Goal: Task Accomplishment & Management: Use online tool/utility

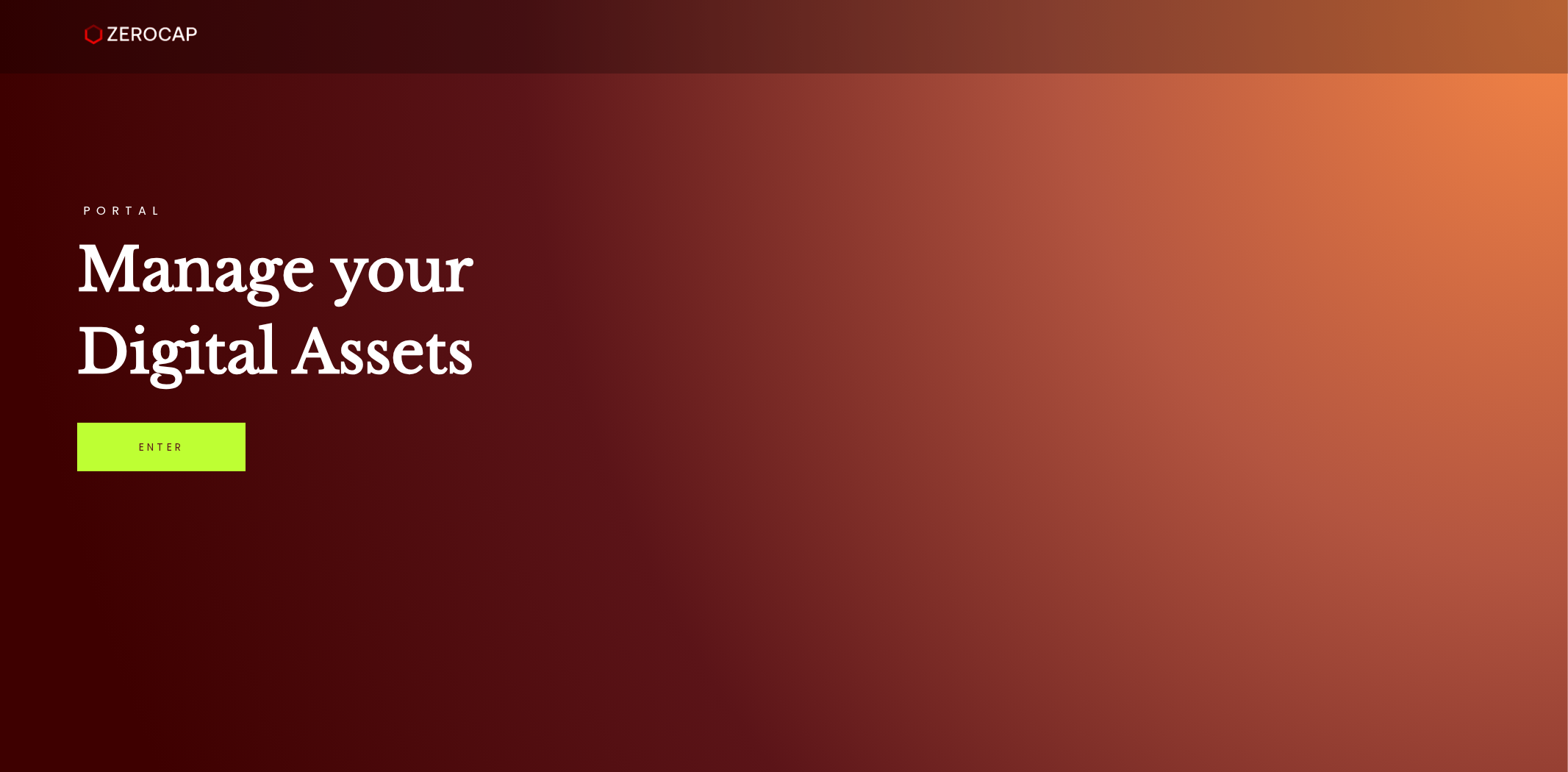
click at [193, 466] on link "Enter" at bounding box center [161, 446] width 168 height 49
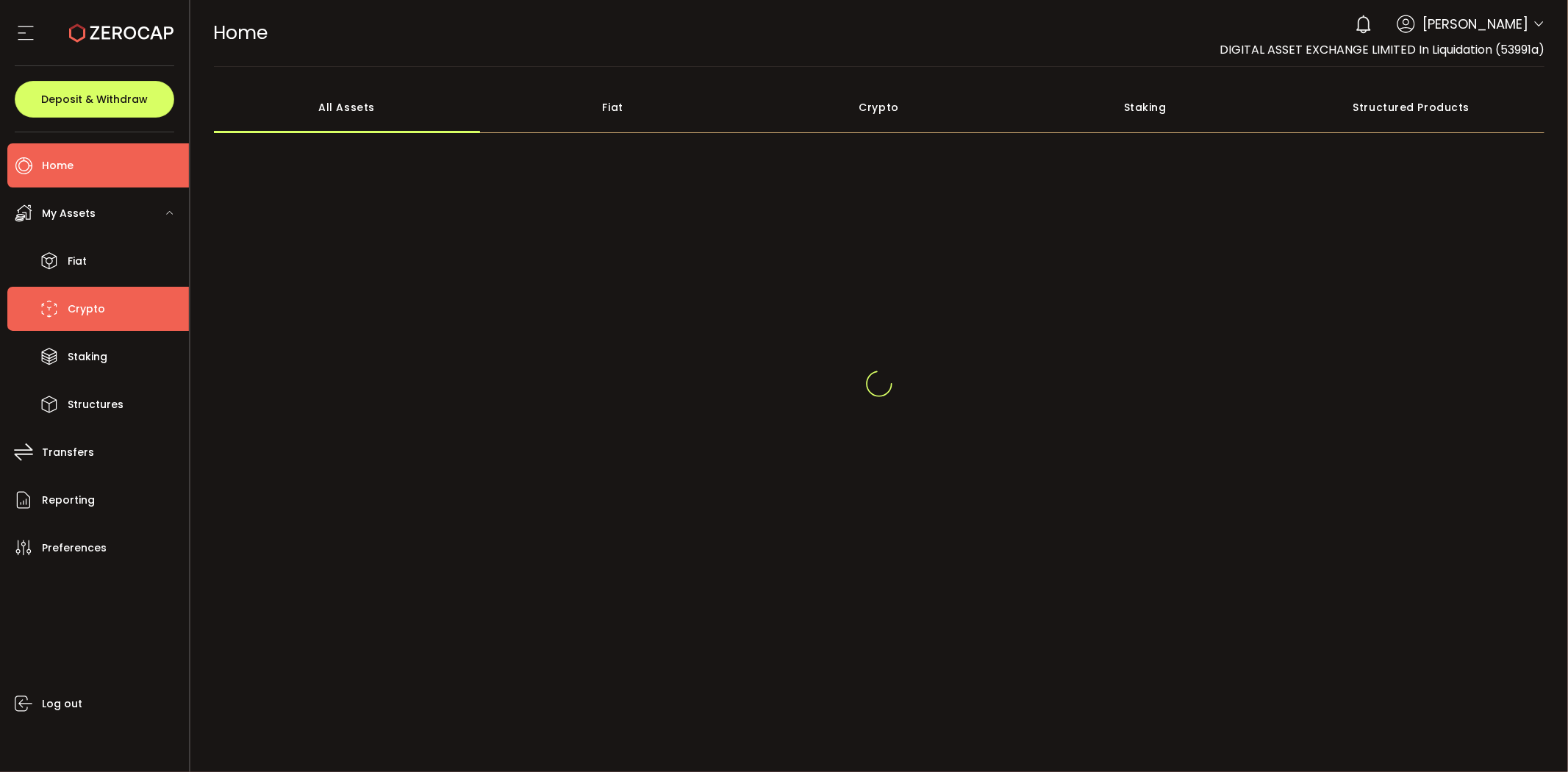
click at [129, 311] on li "Crypto" at bounding box center [99, 308] width 182 height 44
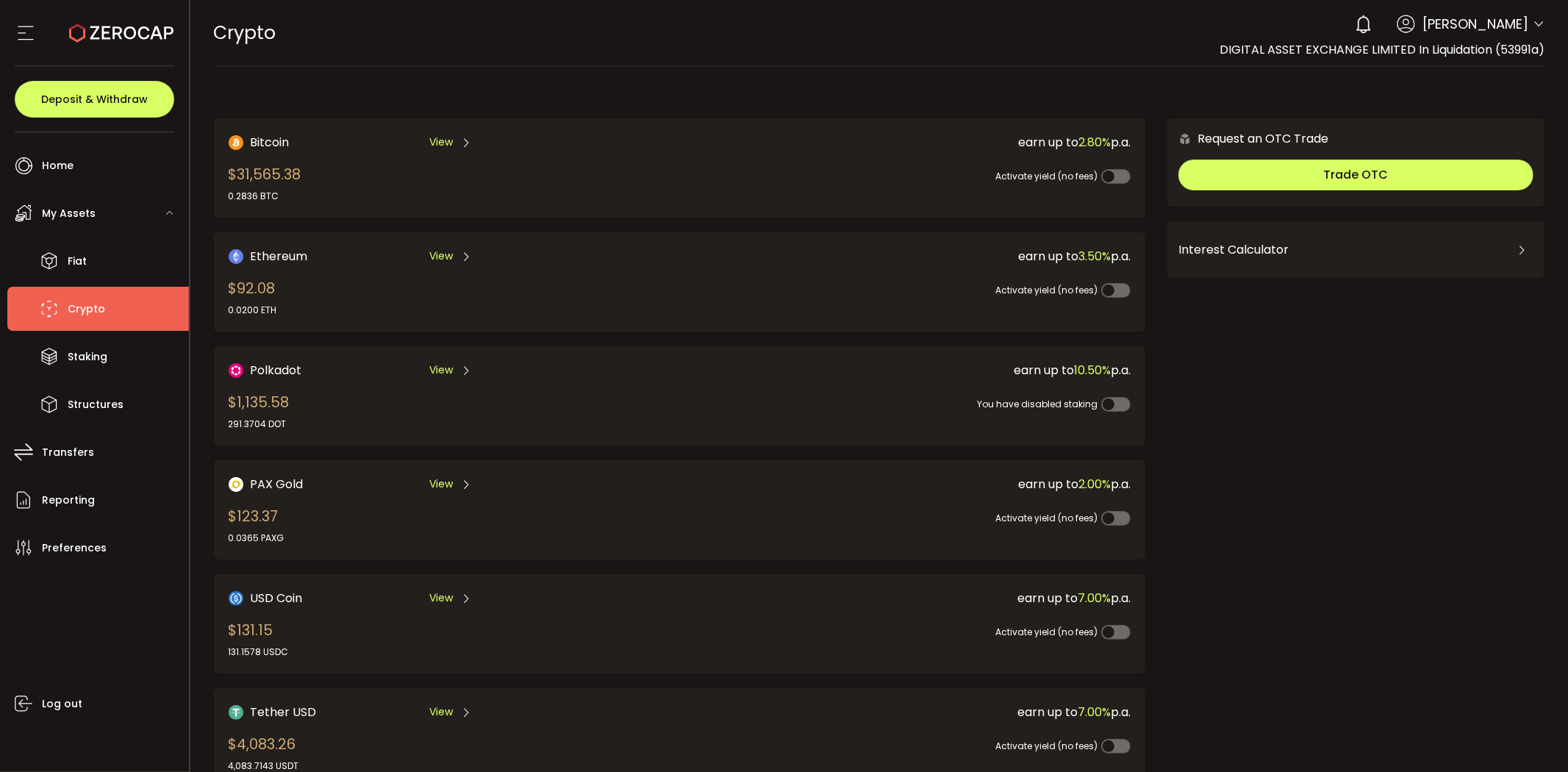
click at [443, 255] on span "View" at bounding box center [440, 256] width 23 height 15
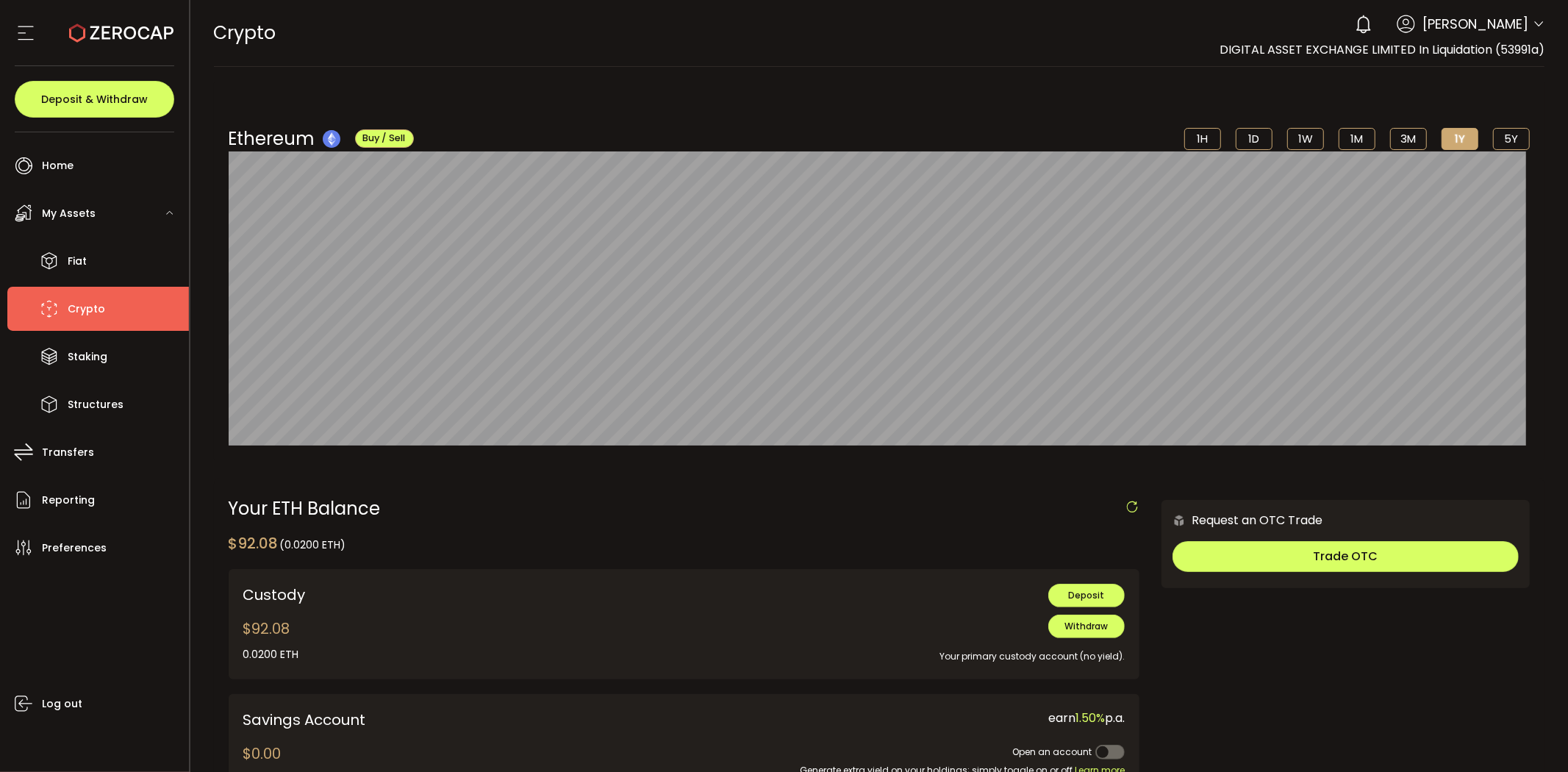
scroll to position [245, 0]
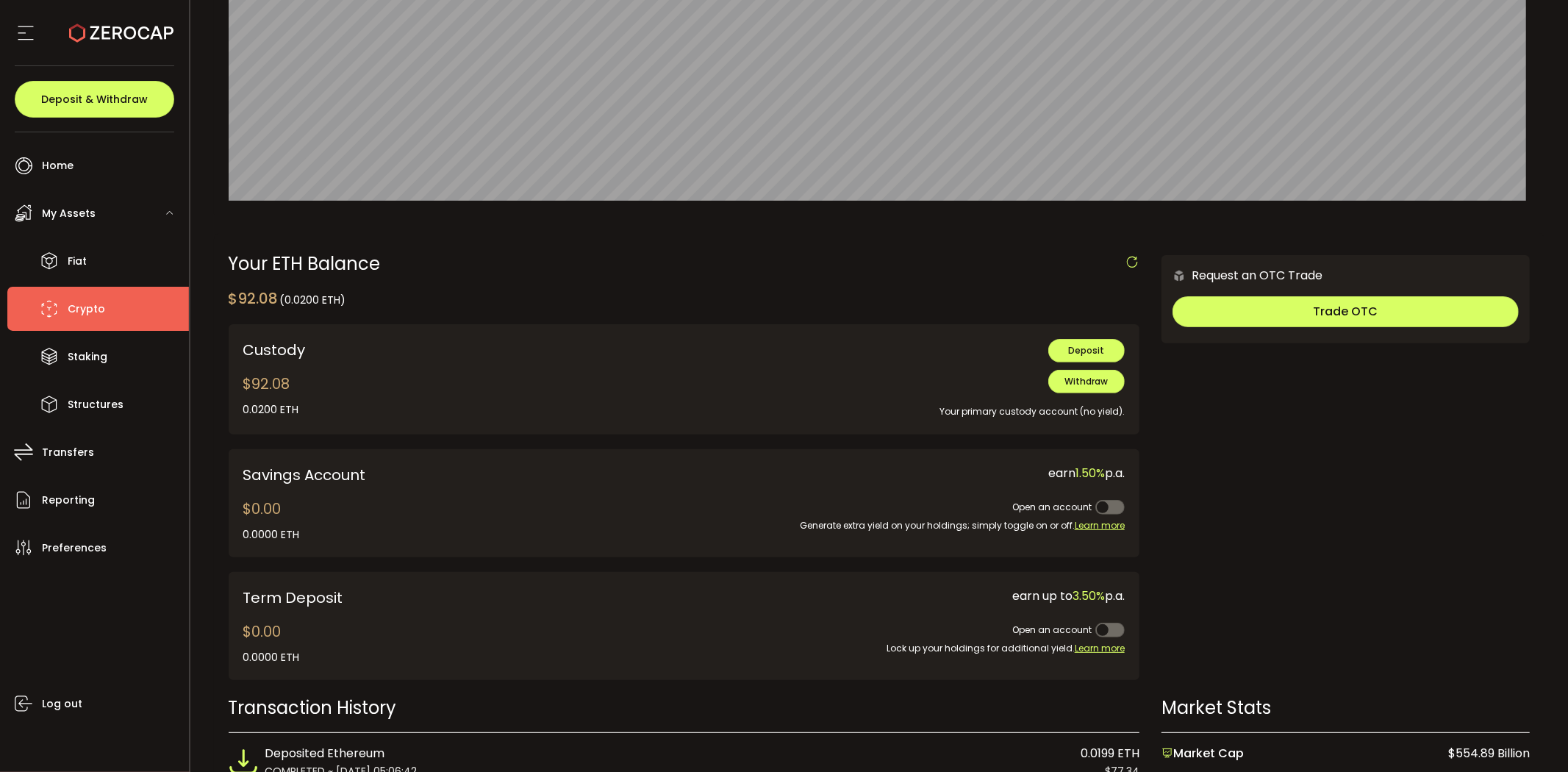
click at [1361, 387] on div "Request an OTC Trade Trade OTC Buy Sell Crypto *** BTC ETH USDT USDC PAXG DOT F…" at bounding box center [1346, 475] width 368 height 440
click at [1128, 267] on icon at bounding box center [1132, 262] width 15 height 15
click at [1279, 313] on button "Trade OTC" at bounding box center [1345, 312] width 346 height 31
drag, startPoint x: 1150, startPoint y: 380, endPoint x: 1148, endPoint y: 350, distance: 30.1
click at [1150, 379] on div "Your ETH Balance $92.08 (0.0200 ETH) Confirmation Confirm Cancel Custody $92.08…" at bounding box center [879, 475] width 1302 height 440
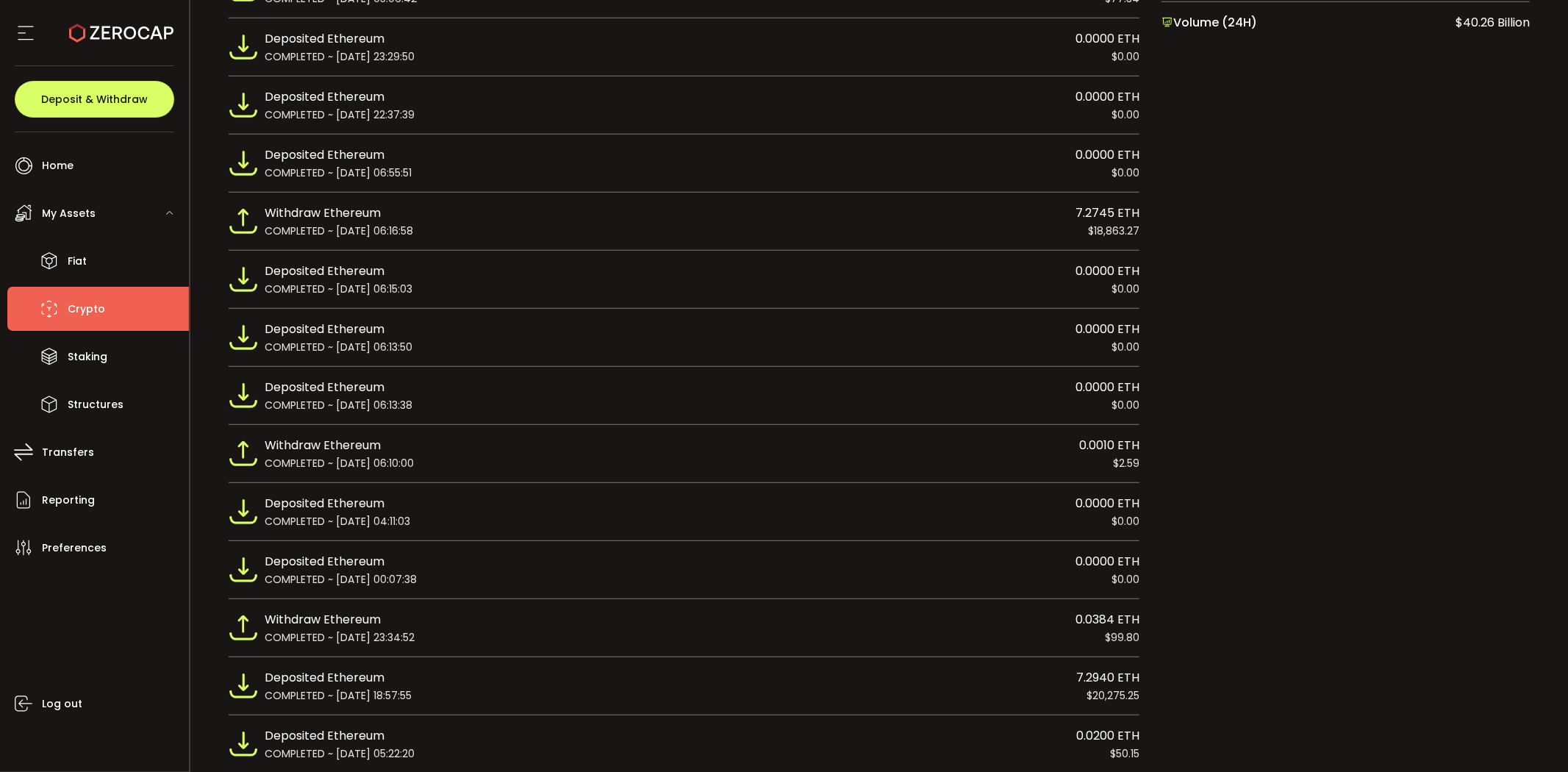
scroll to position [1075, 0]
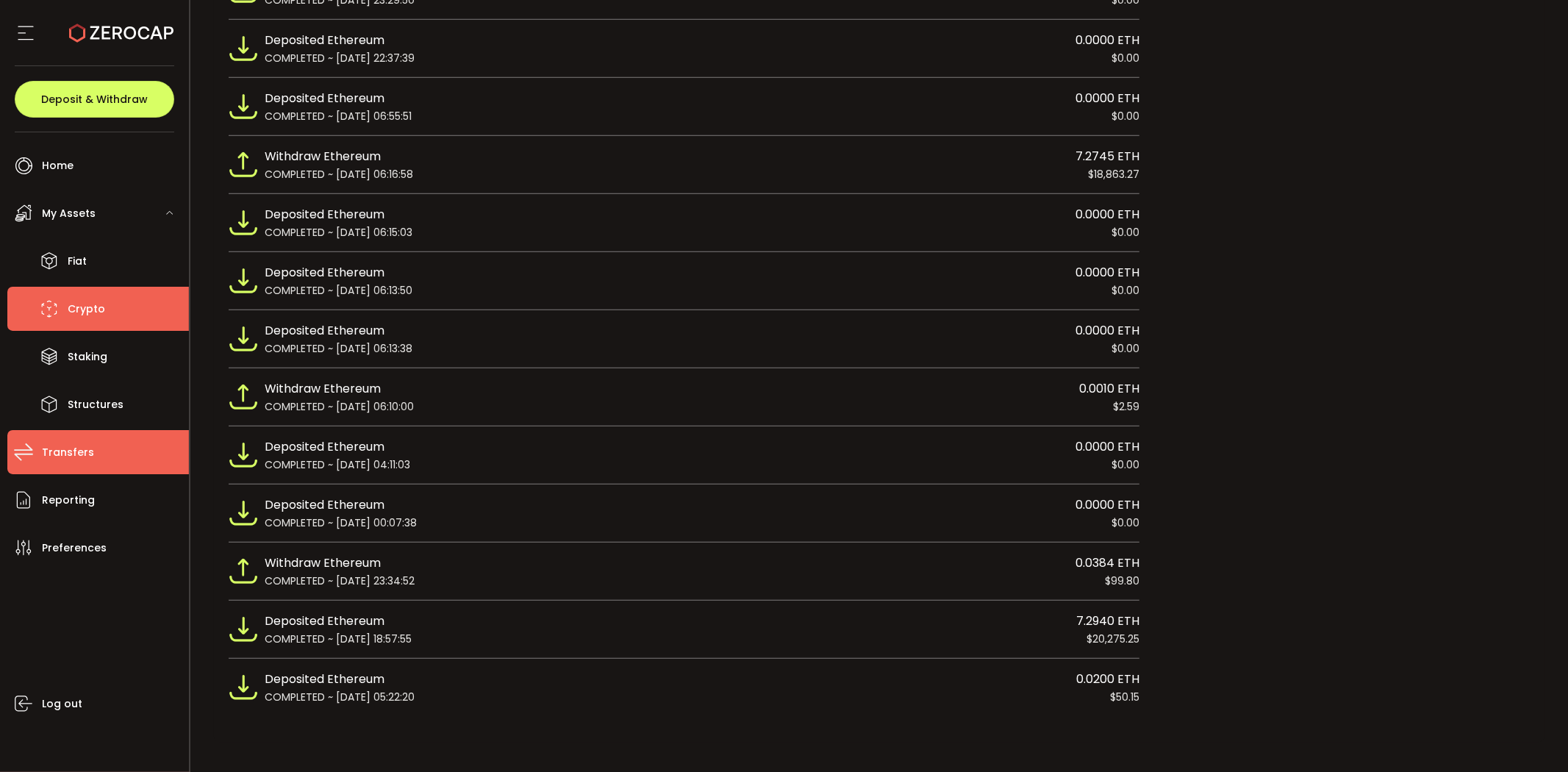
click at [96, 452] on li "Transfers" at bounding box center [99, 452] width 182 height 44
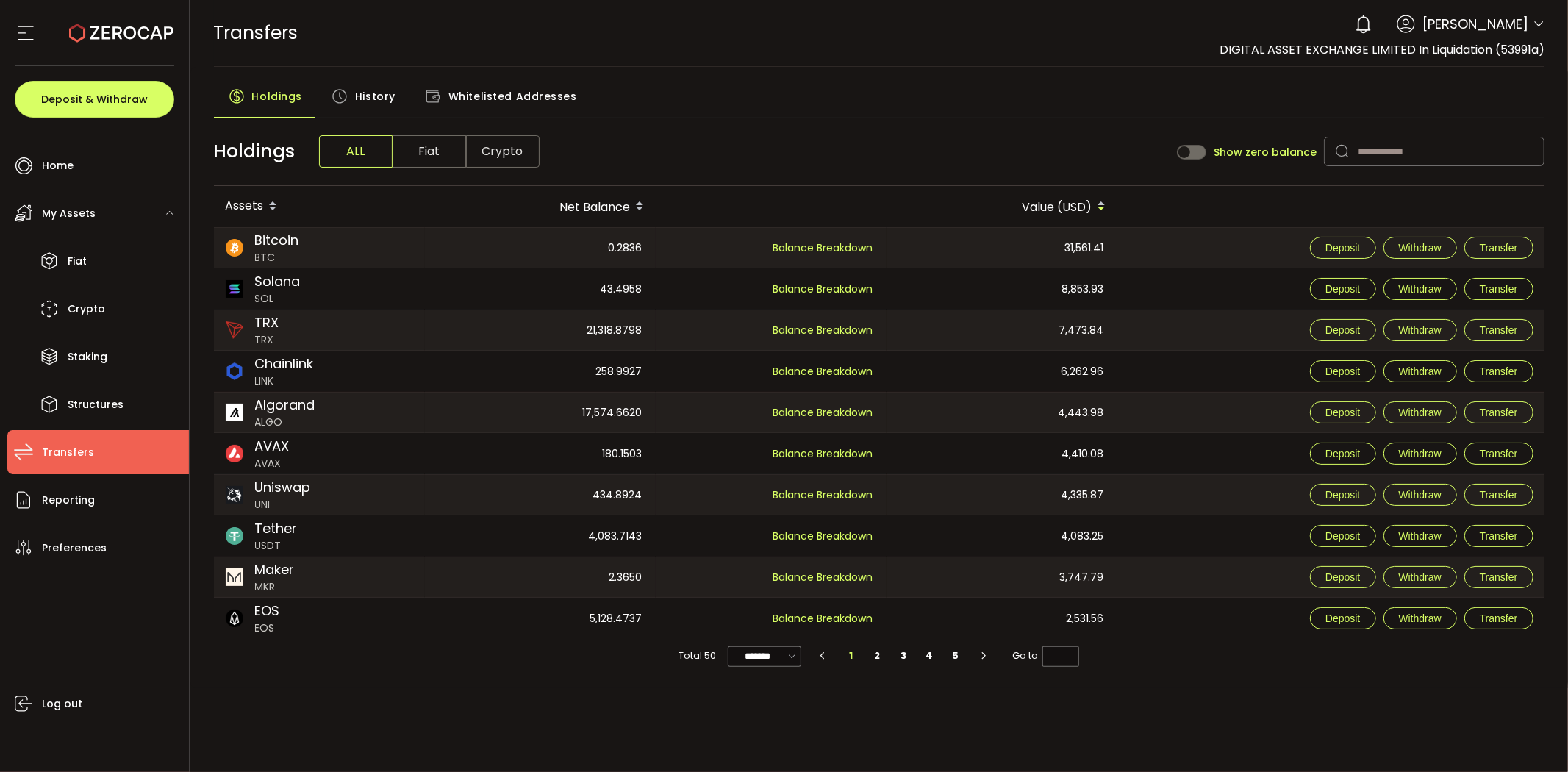
click at [679, 61] on div "TRANSFERS Buy Power $0.00 USD Transfers Transfers Verify Your Identity 0 Thomas…" at bounding box center [880, 33] width 1332 height 66
click at [57, 255] on icon at bounding box center [50, 261] width 22 height 22
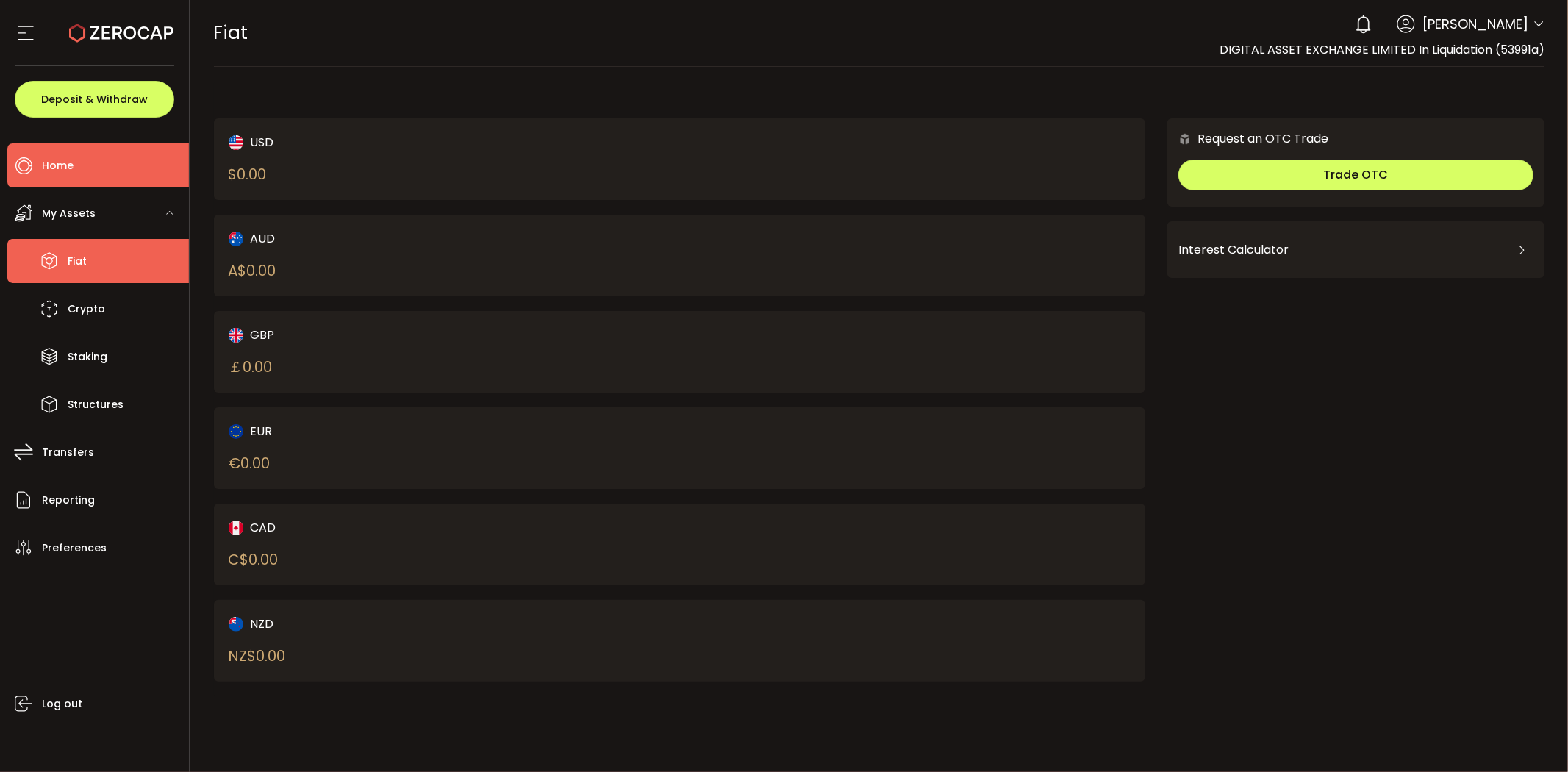
click at [54, 163] on span "Home" at bounding box center [57, 165] width 32 height 21
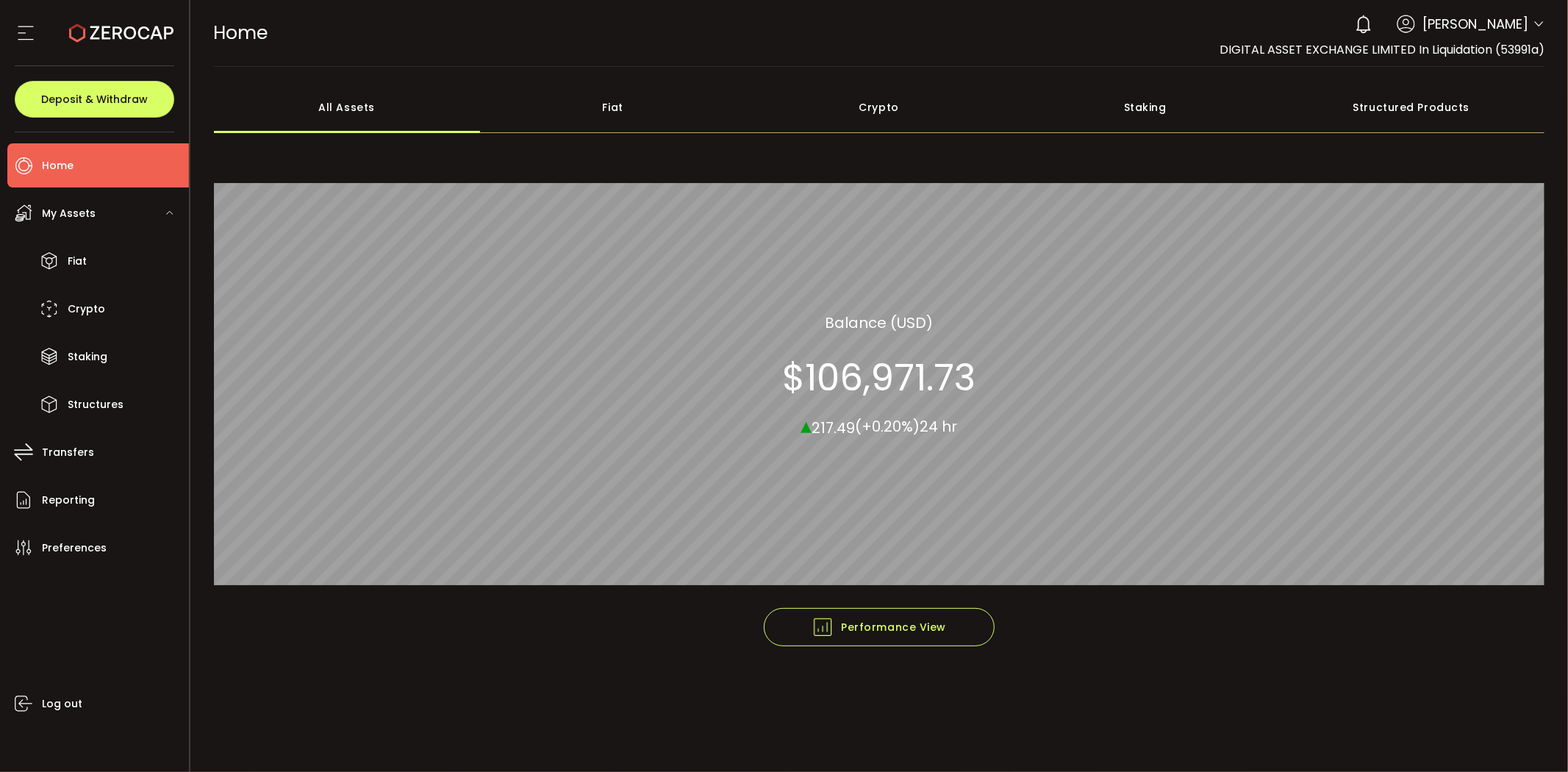
click at [871, 101] on div "Crypto" at bounding box center [879, 107] width 266 height 51
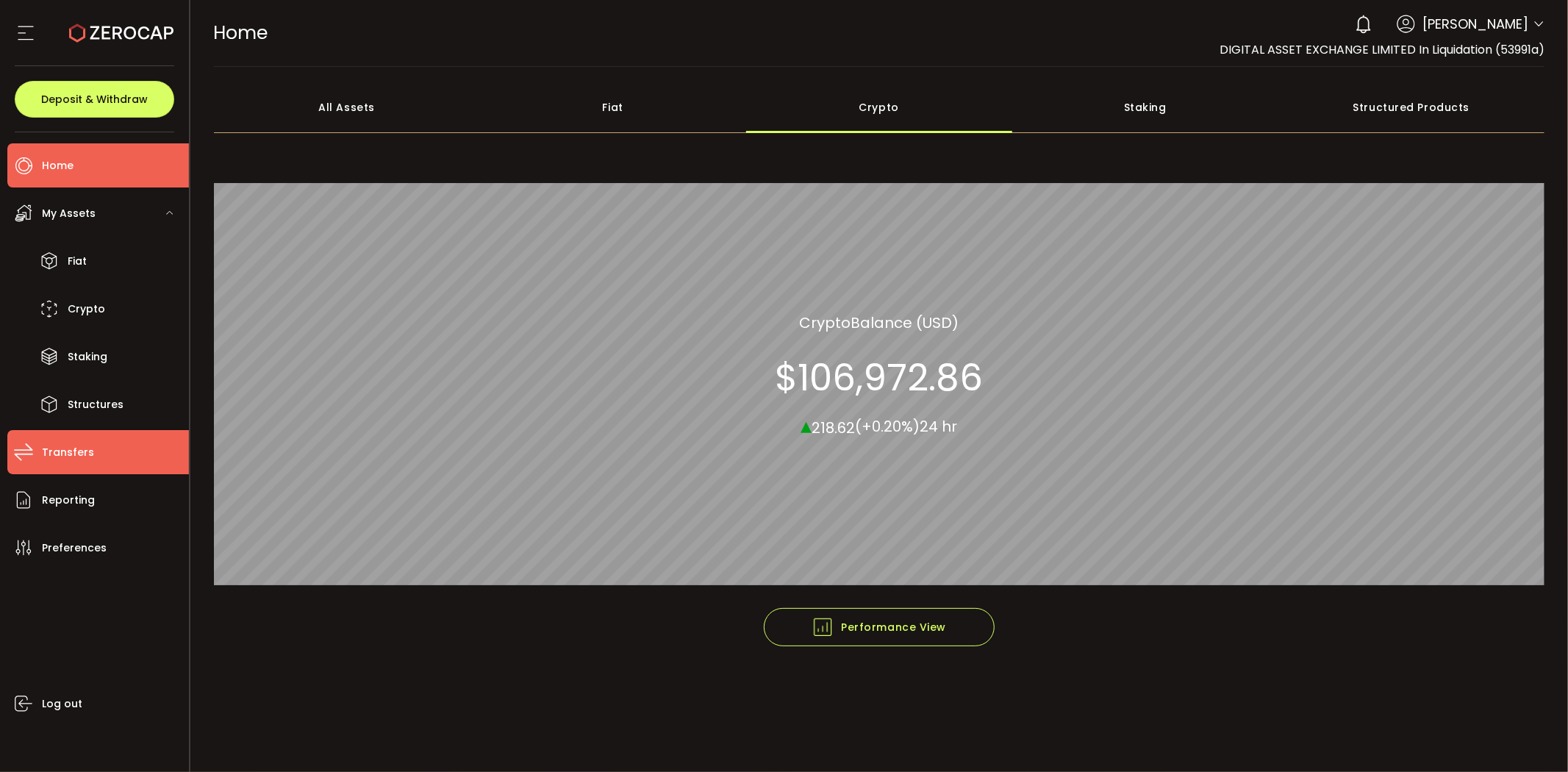
click at [69, 458] on span "Transfers" at bounding box center [68, 452] width 52 height 21
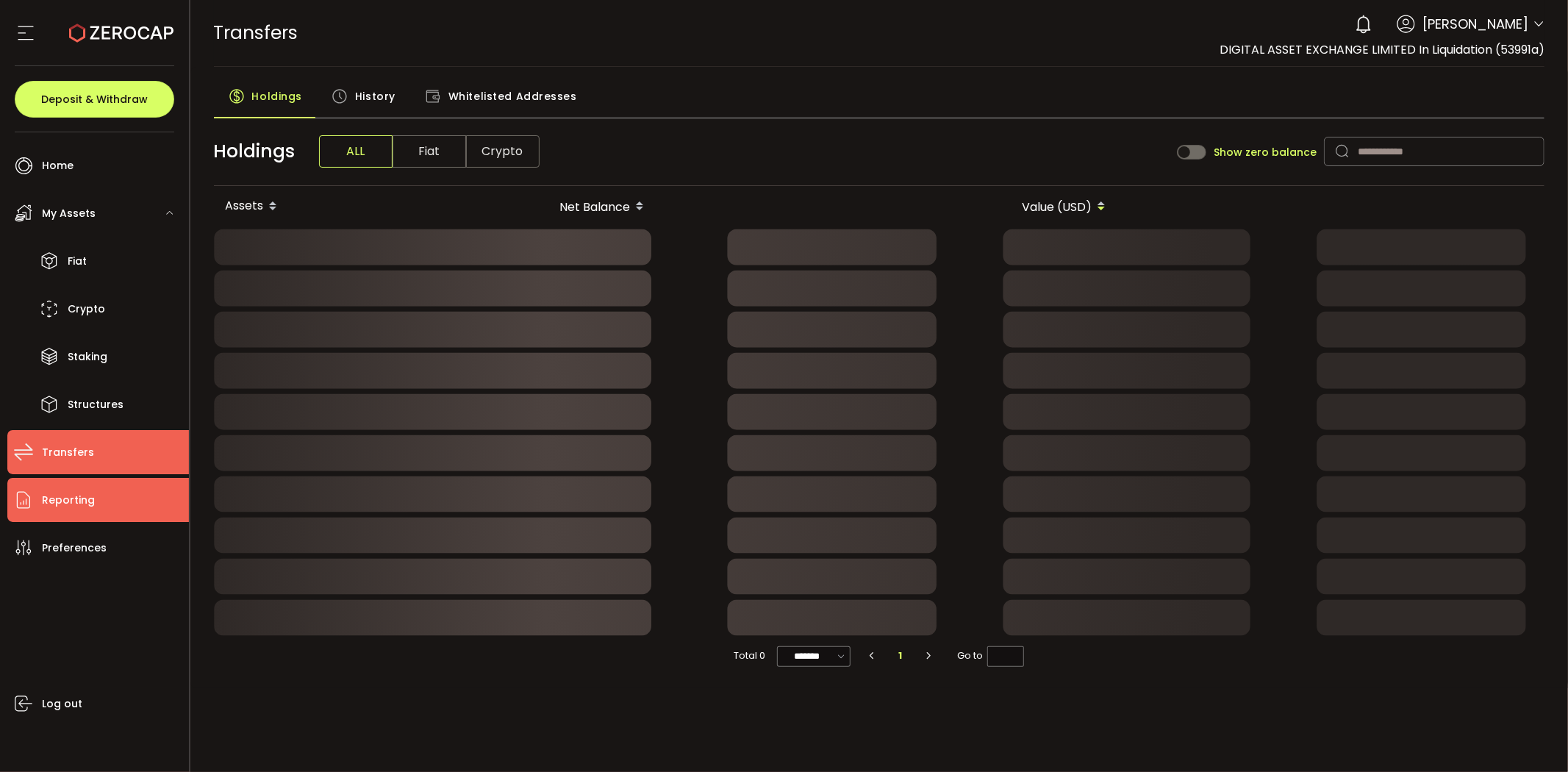
click at [77, 489] on span "Reporting" at bounding box center [69, 500] width 53 height 21
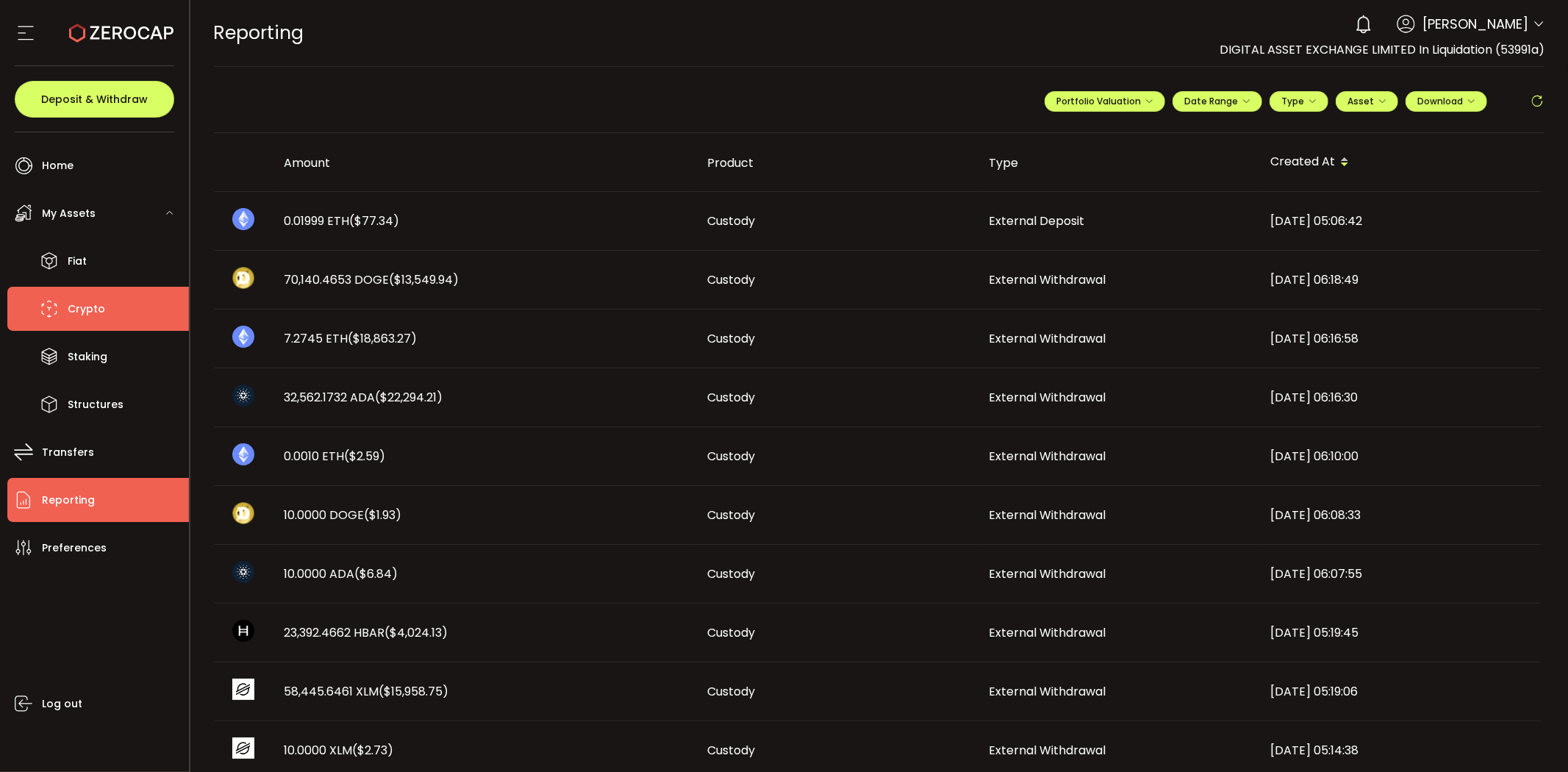
click at [86, 306] on span "Crypto" at bounding box center [87, 308] width 38 height 21
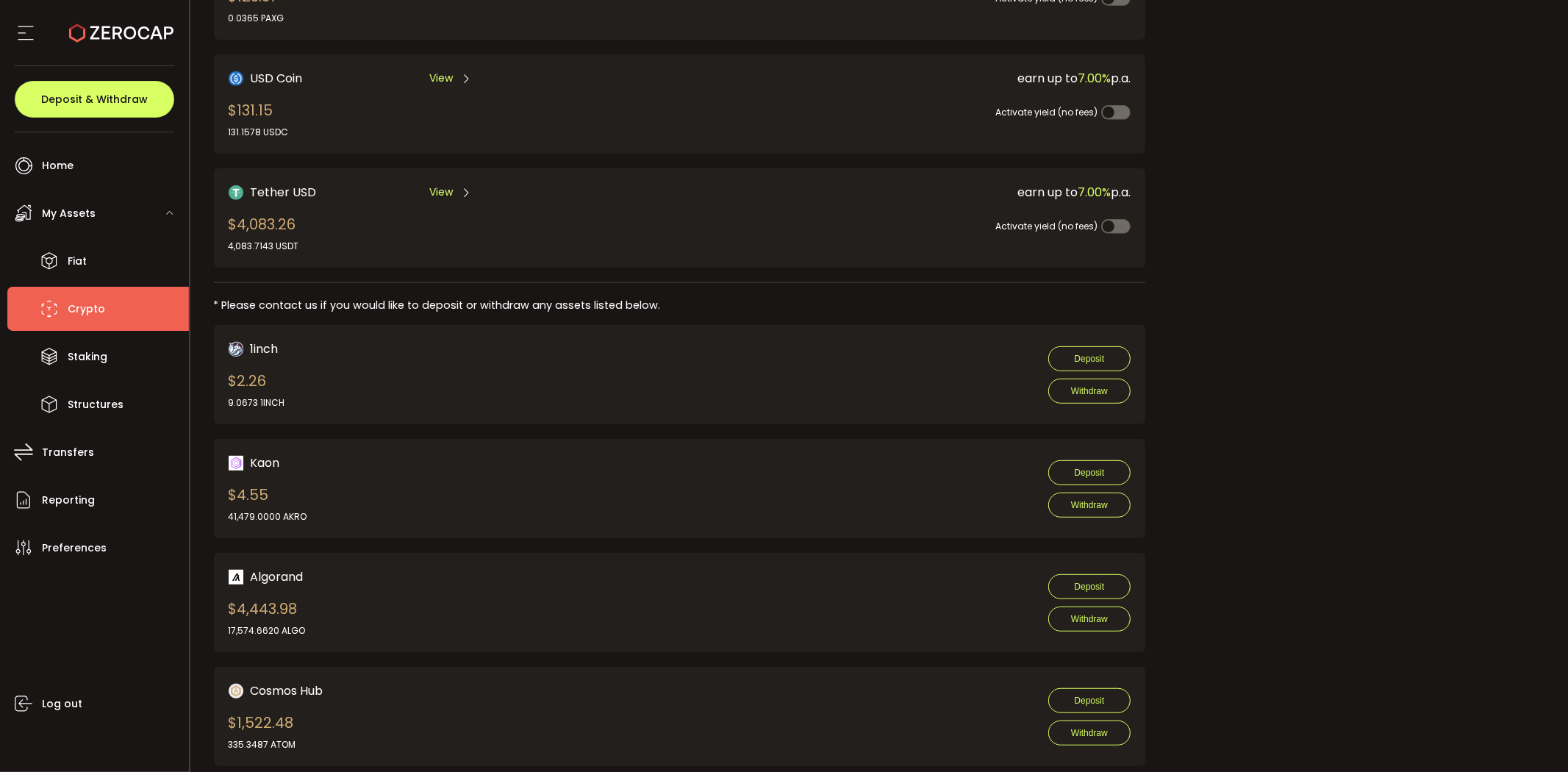
scroll to position [980, 0]
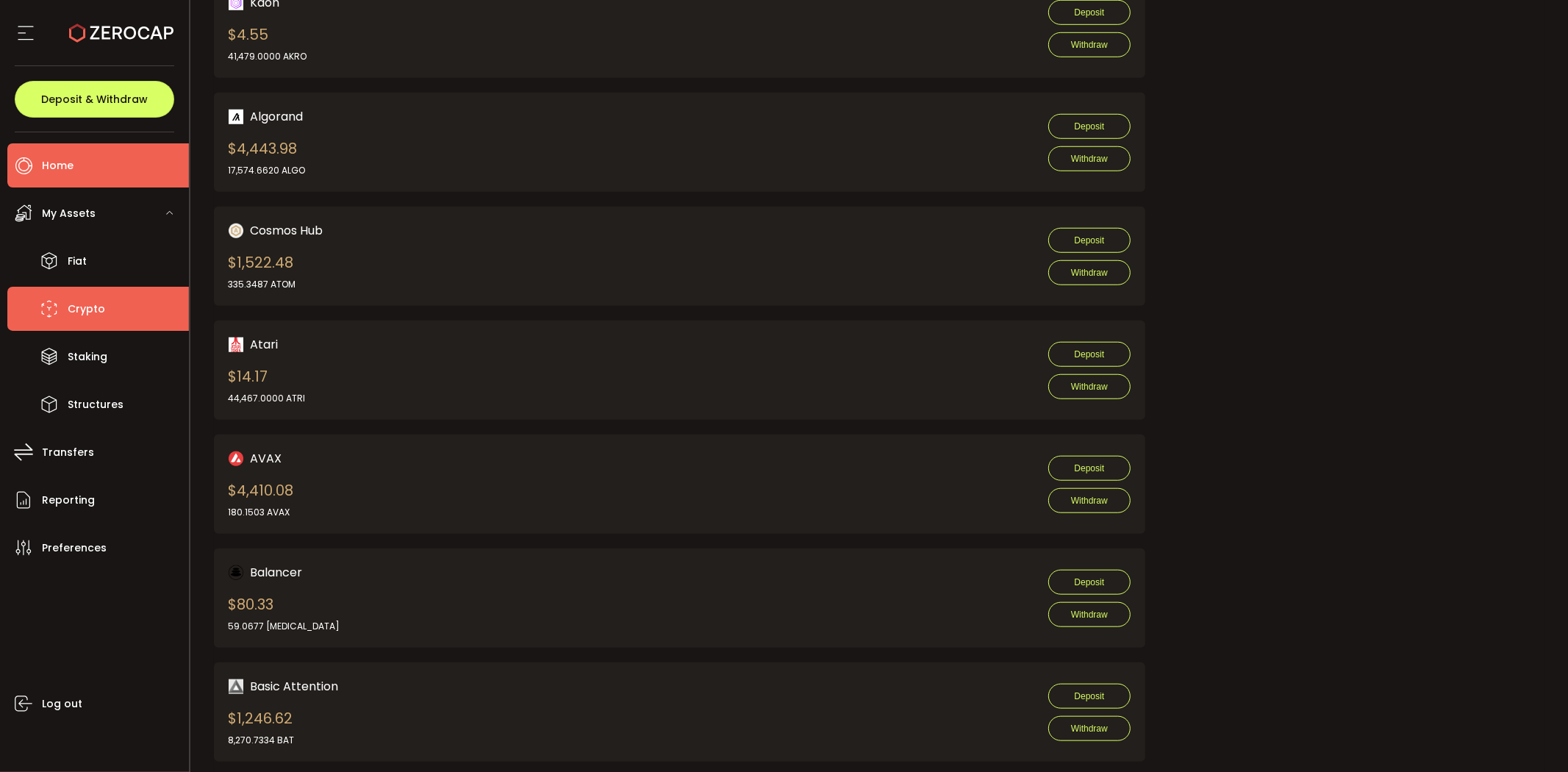
click at [60, 171] on span "Home" at bounding box center [57, 165] width 32 height 21
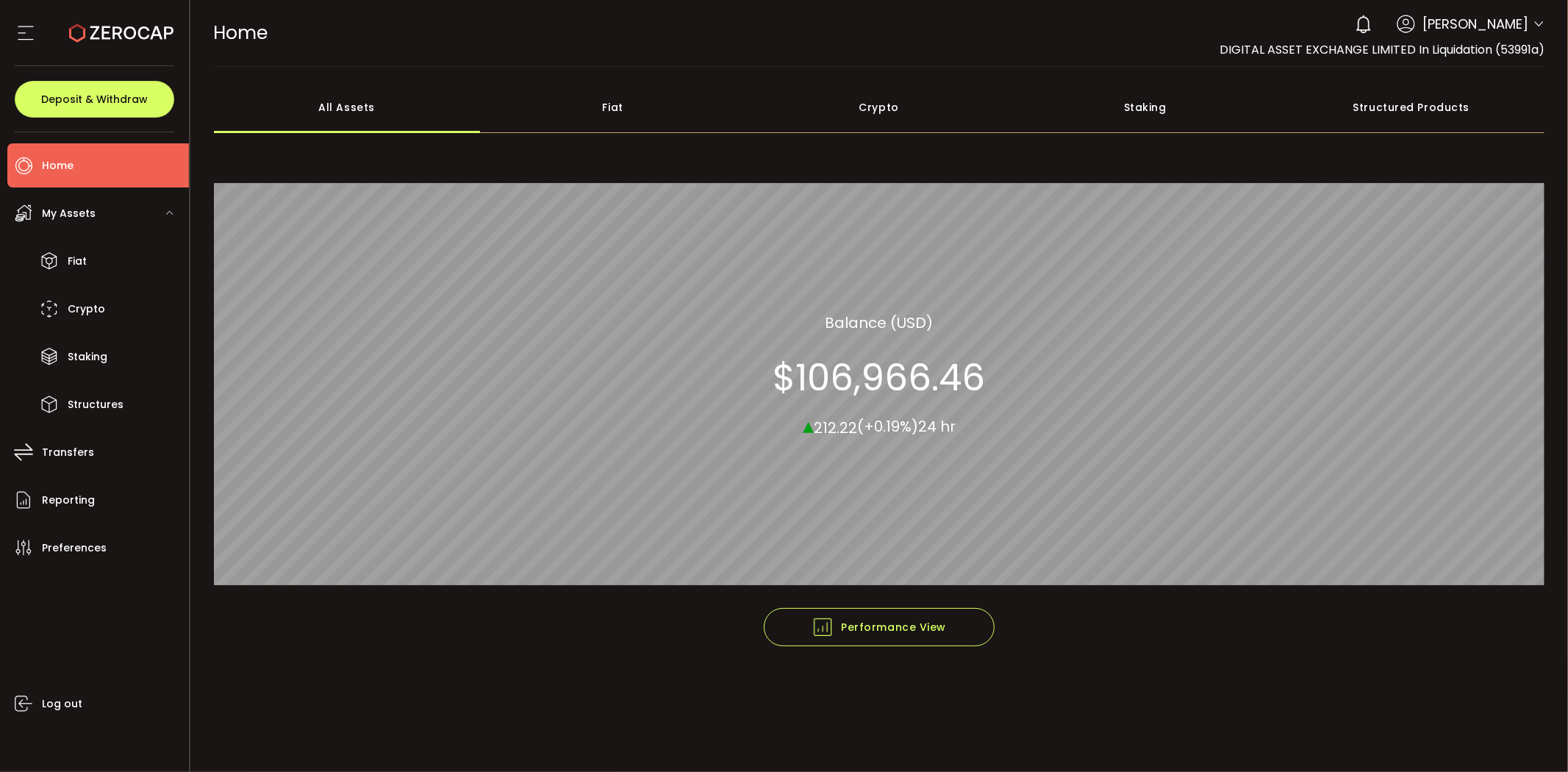
click at [894, 99] on div "Crypto" at bounding box center [879, 107] width 266 height 51
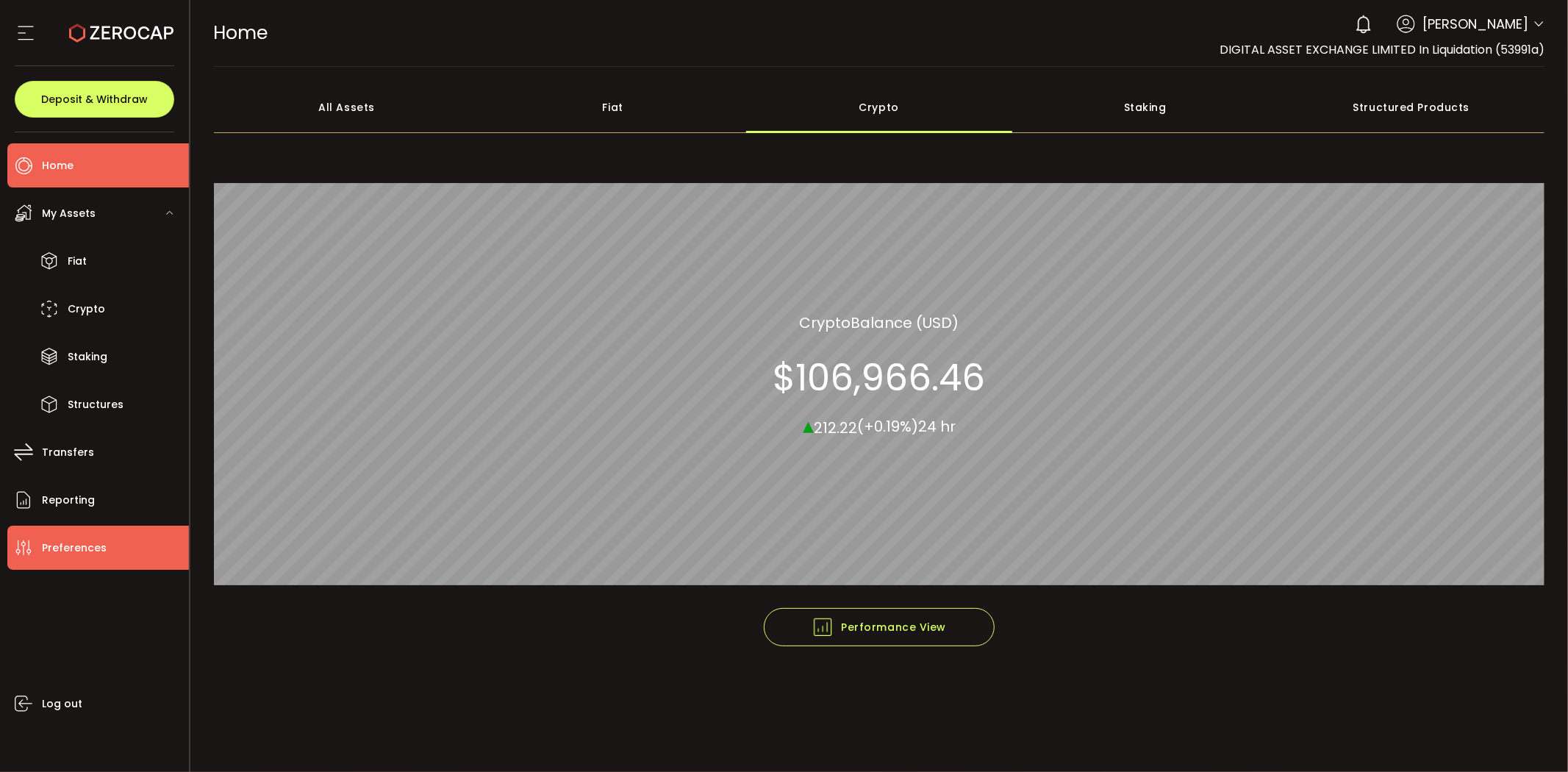
click at [89, 553] on span "Preferences" at bounding box center [75, 548] width 65 height 21
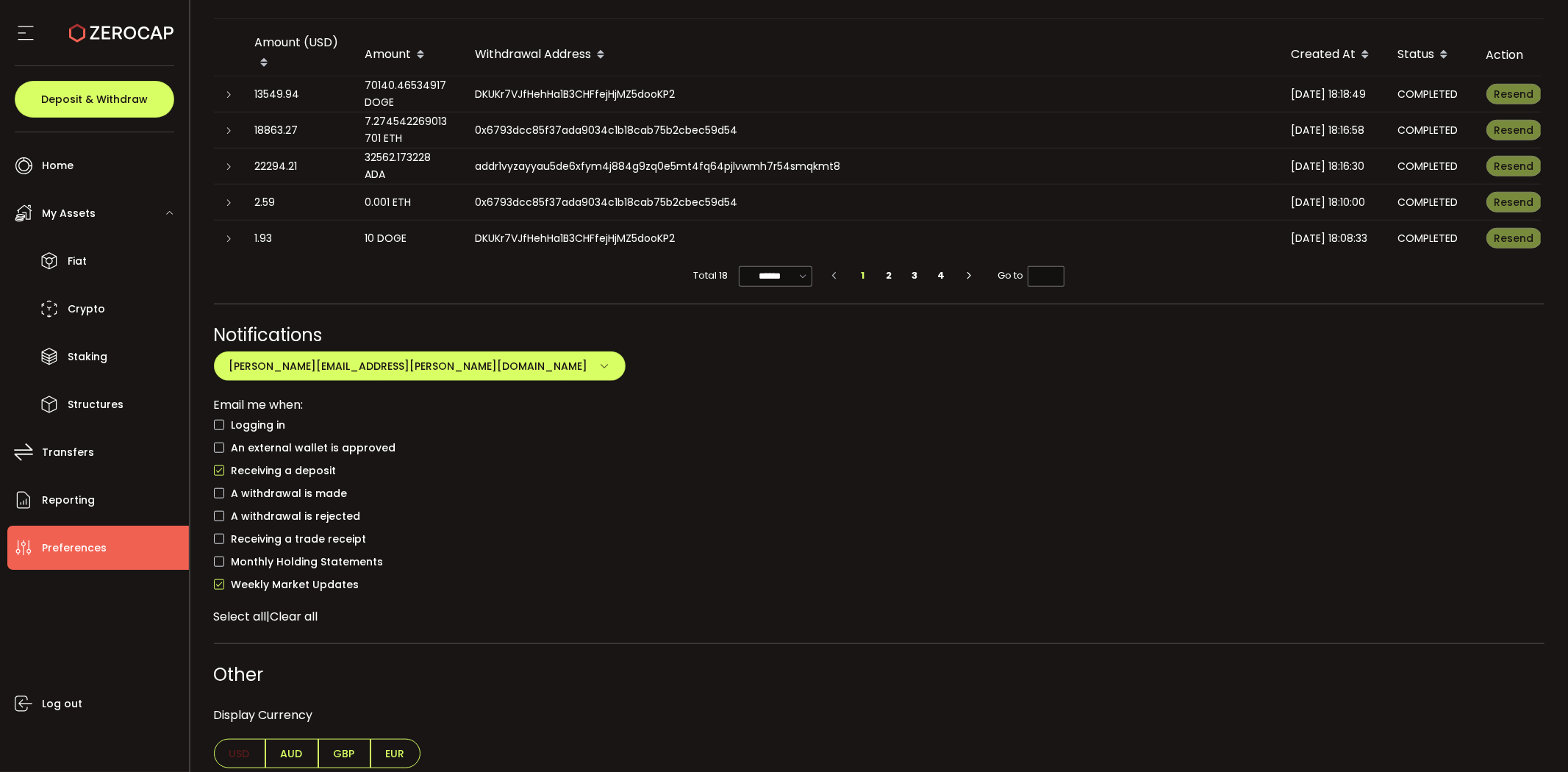
scroll to position [745, 0]
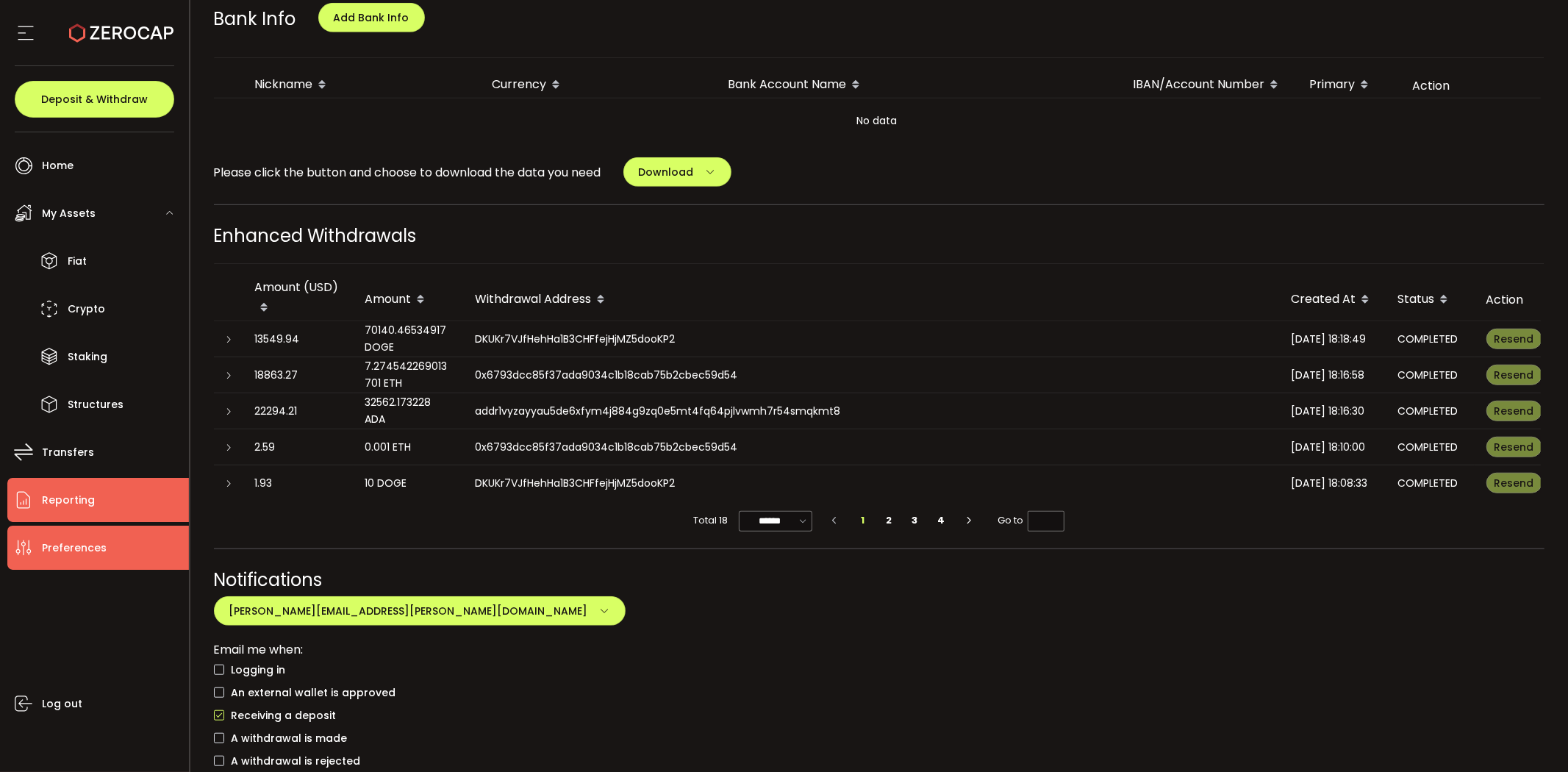
click at [81, 491] on span "Reporting" at bounding box center [69, 500] width 53 height 21
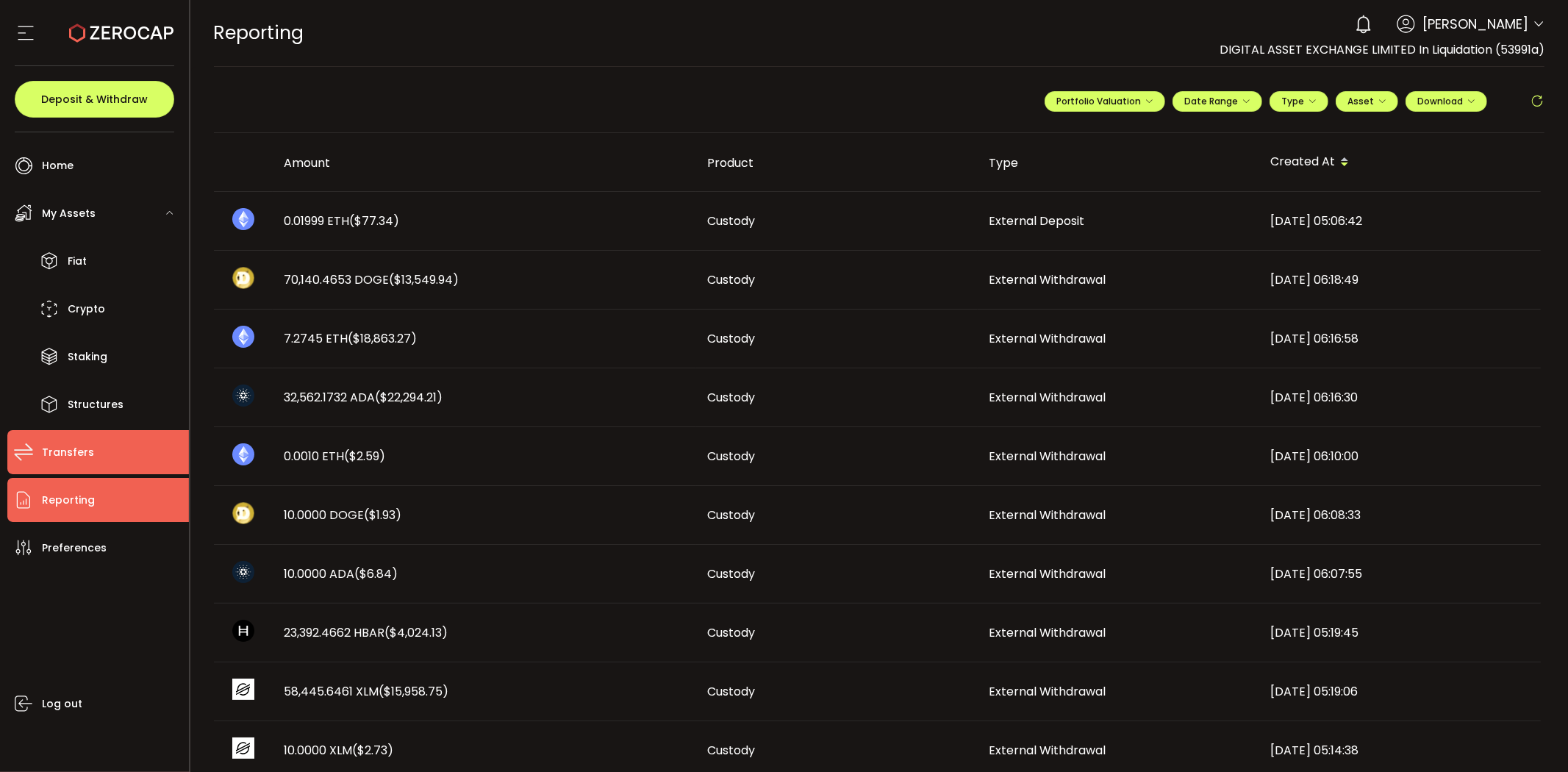
click at [70, 452] on span "Transfers" at bounding box center [68, 452] width 52 height 21
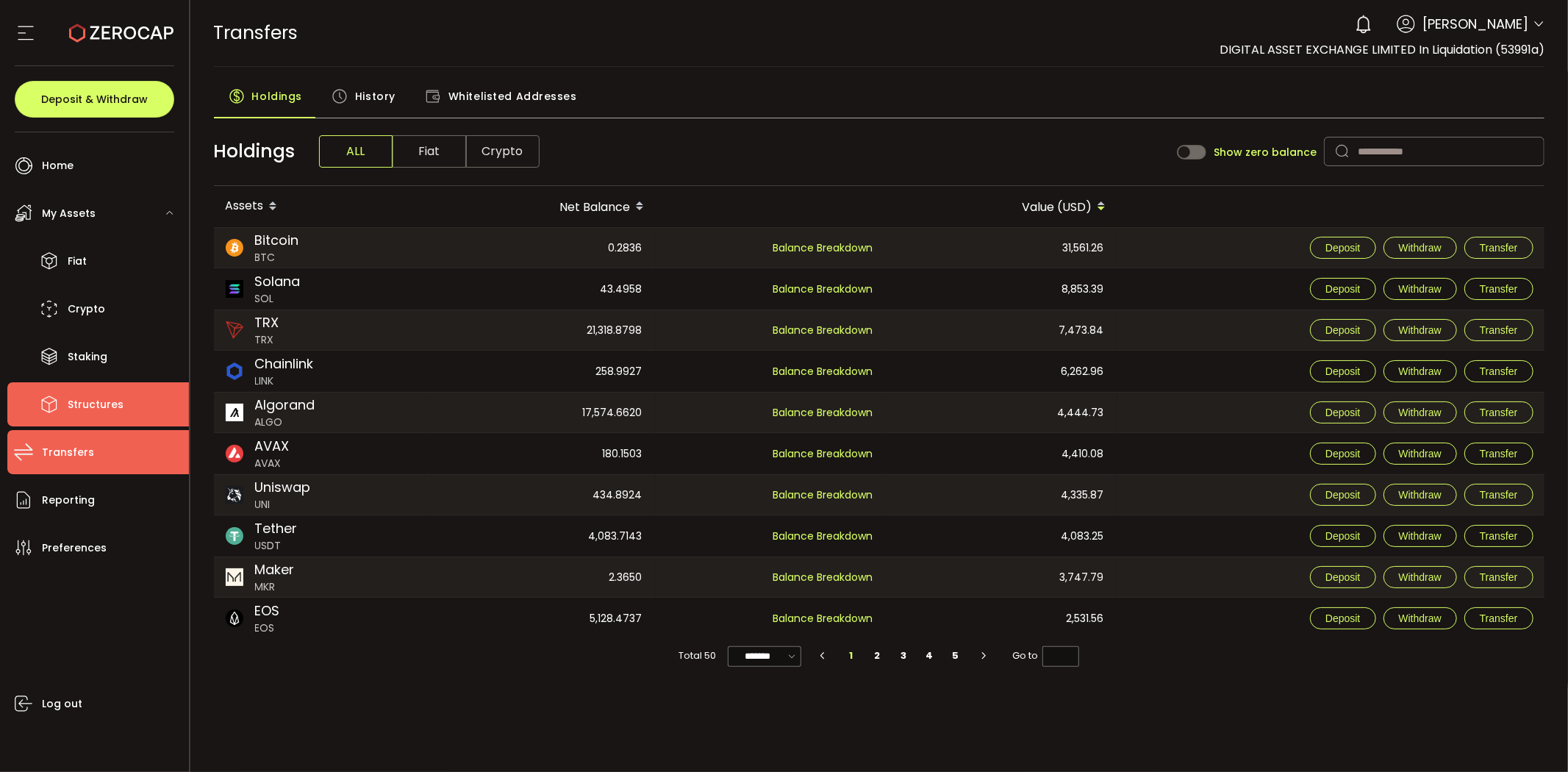
click at [80, 404] on span "Structures" at bounding box center [95, 404] width 56 height 21
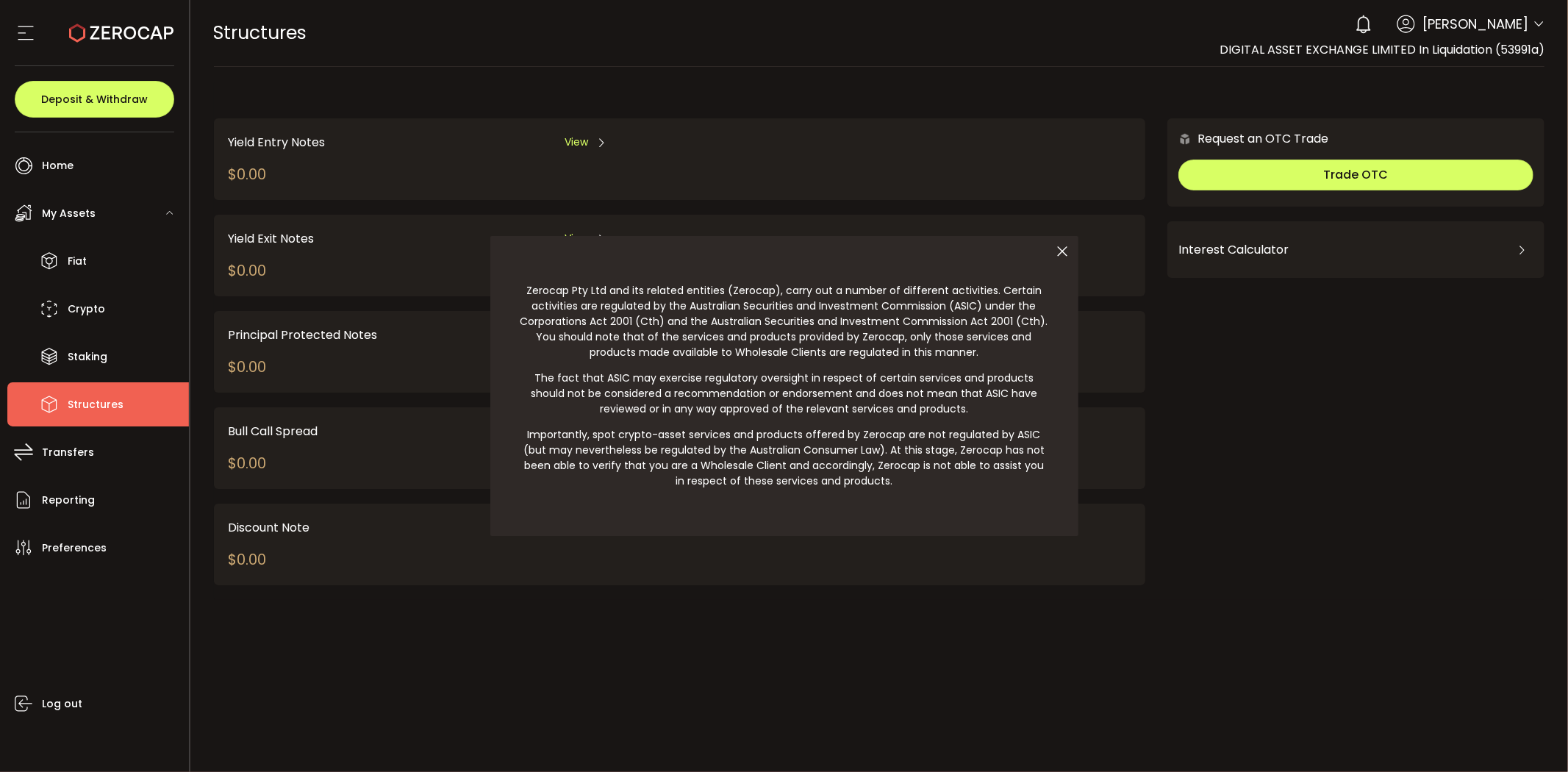
click at [1064, 252] on icon at bounding box center [1063, 251] width 31 height 31
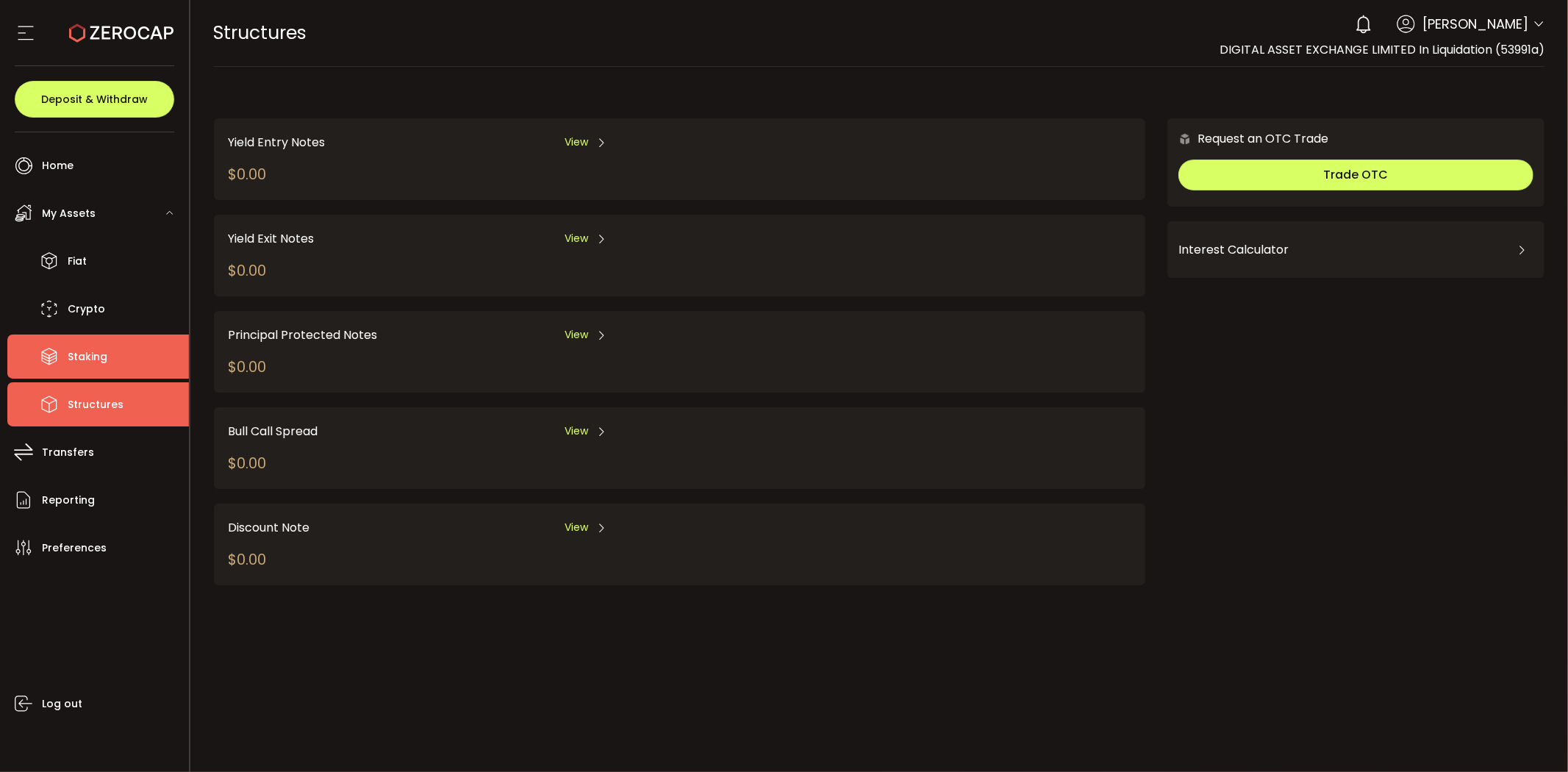
click at [57, 348] on icon at bounding box center [50, 356] width 22 height 22
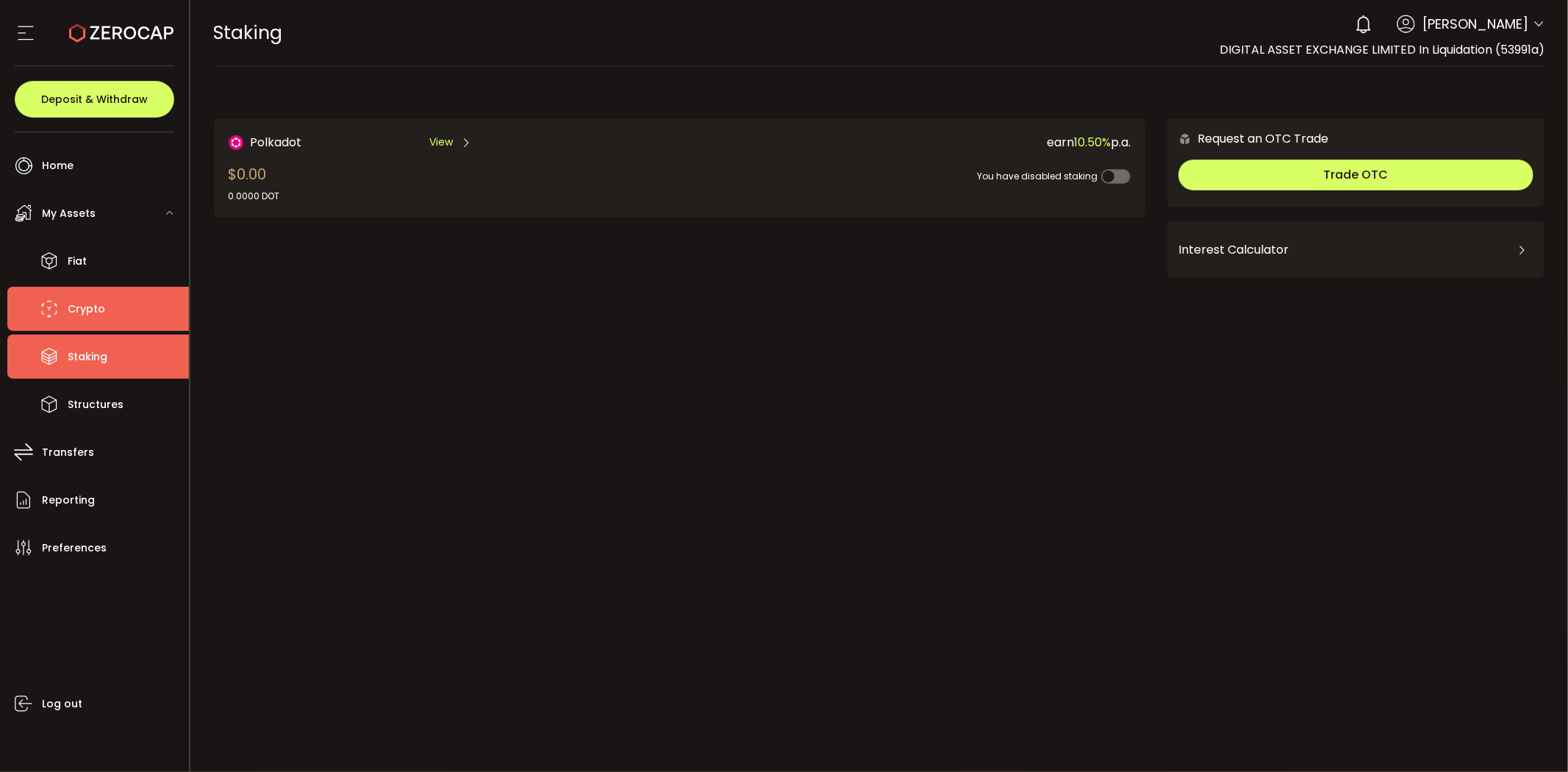
click at [99, 300] on span "Crypto" at bounding box center [87, 308] width 38 height 21
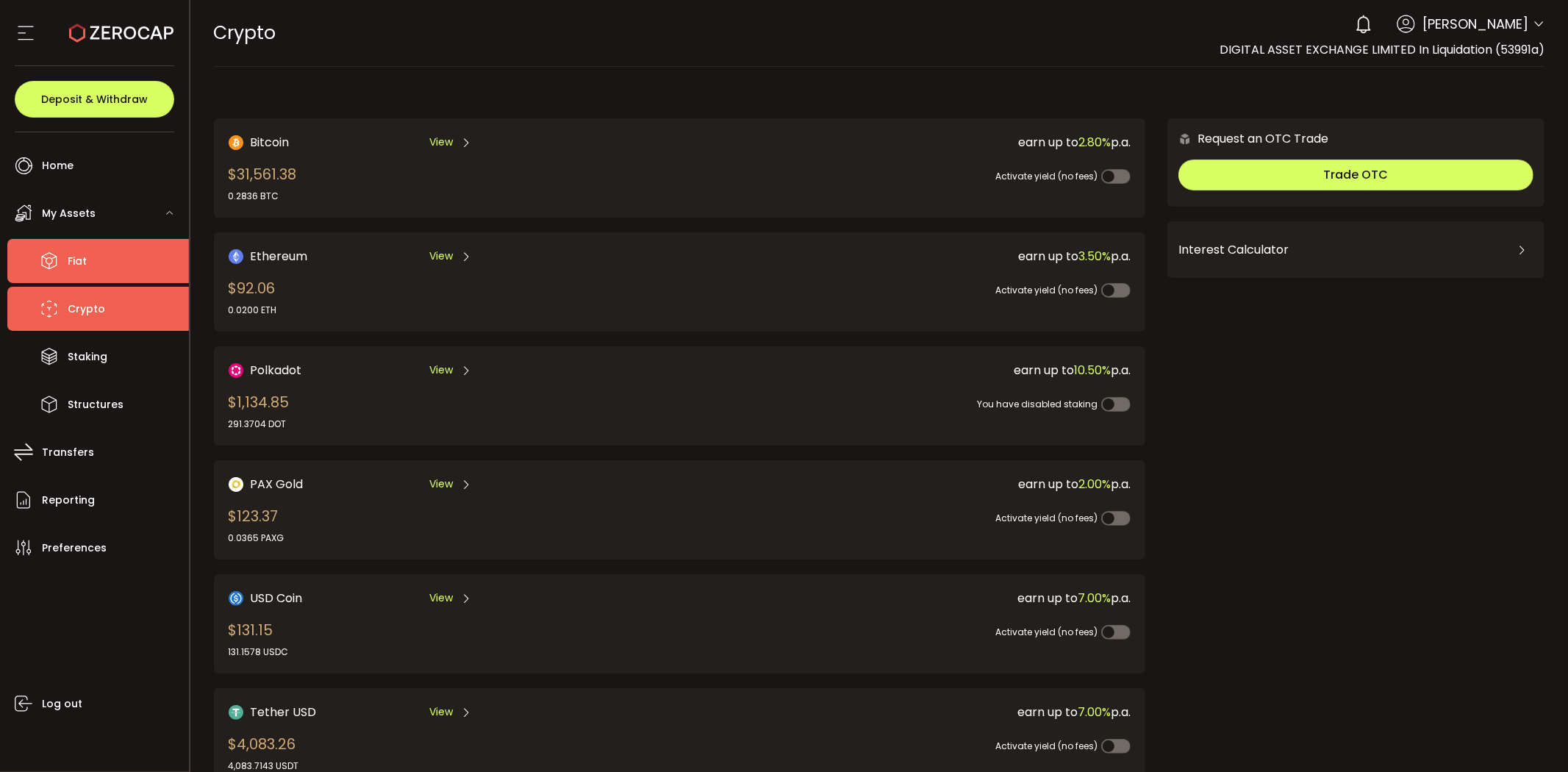
click at [89, 266] on li "Fiat" at bounding box center [99, 260] width 182 height 44
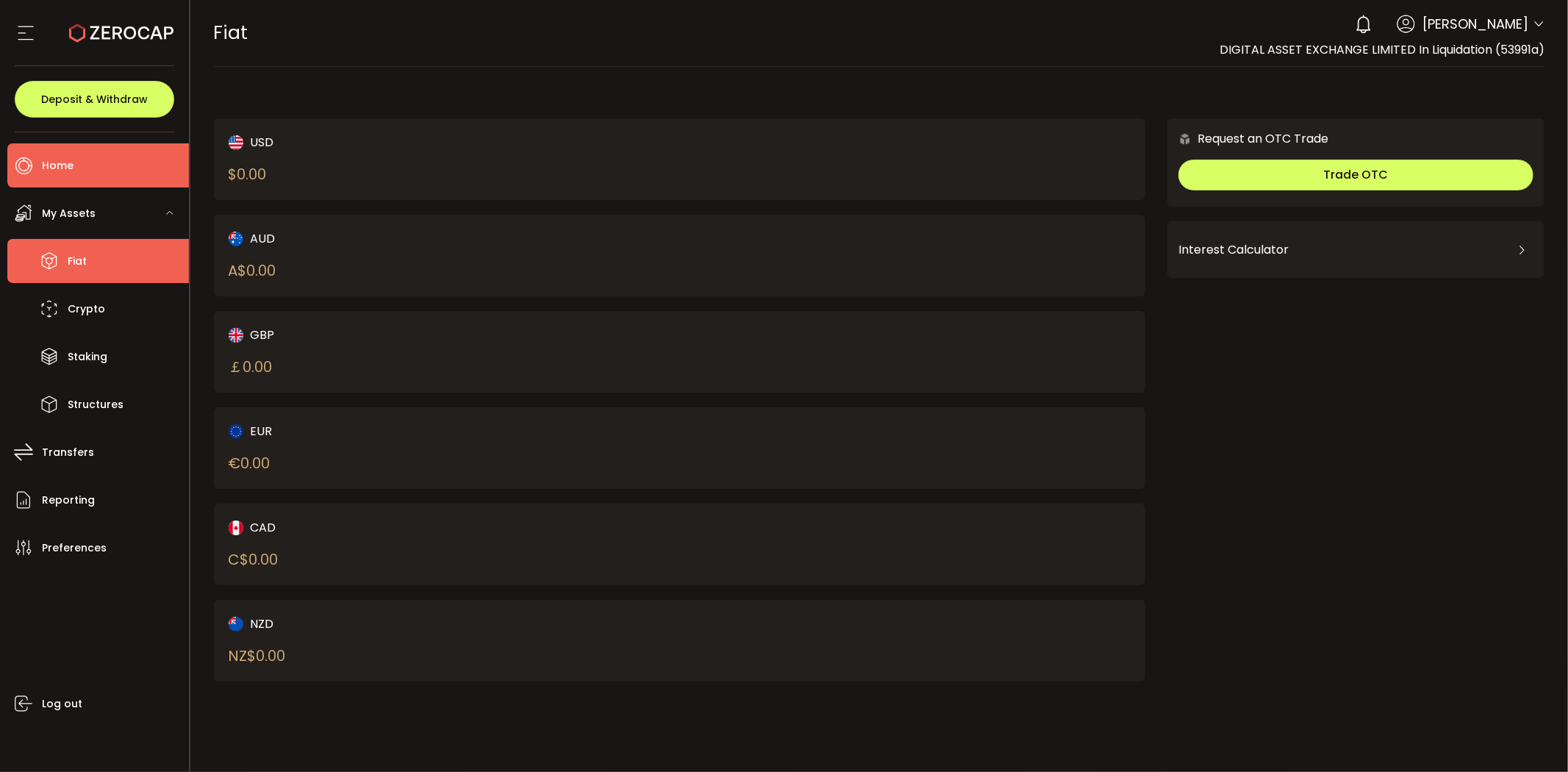
click at [72, 173] on span "Home" at bounding box center [57, 165] width 32 height 21
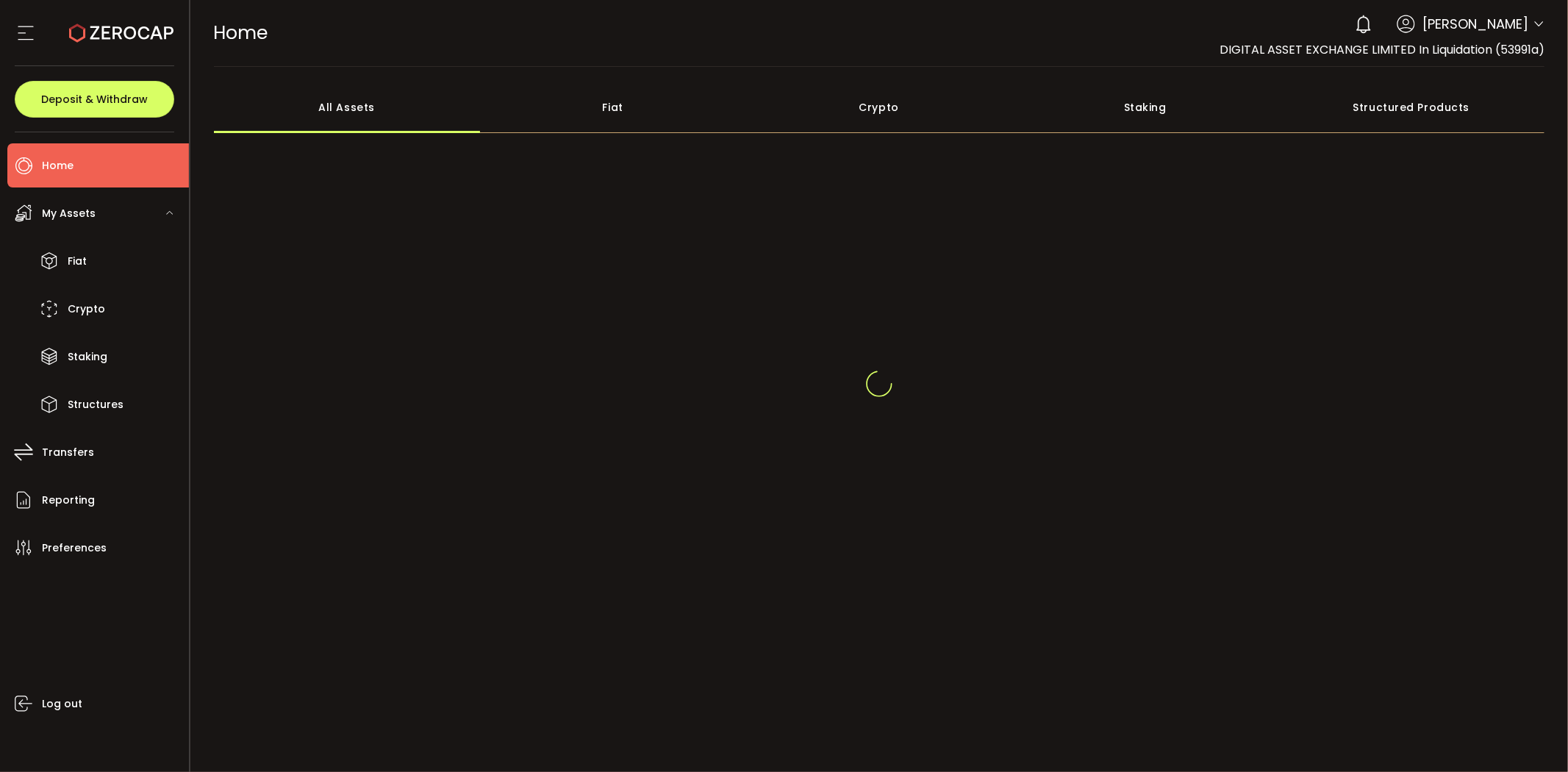
click at [25, 32] on icon at bounding box center [26, 33] width 22 height 22
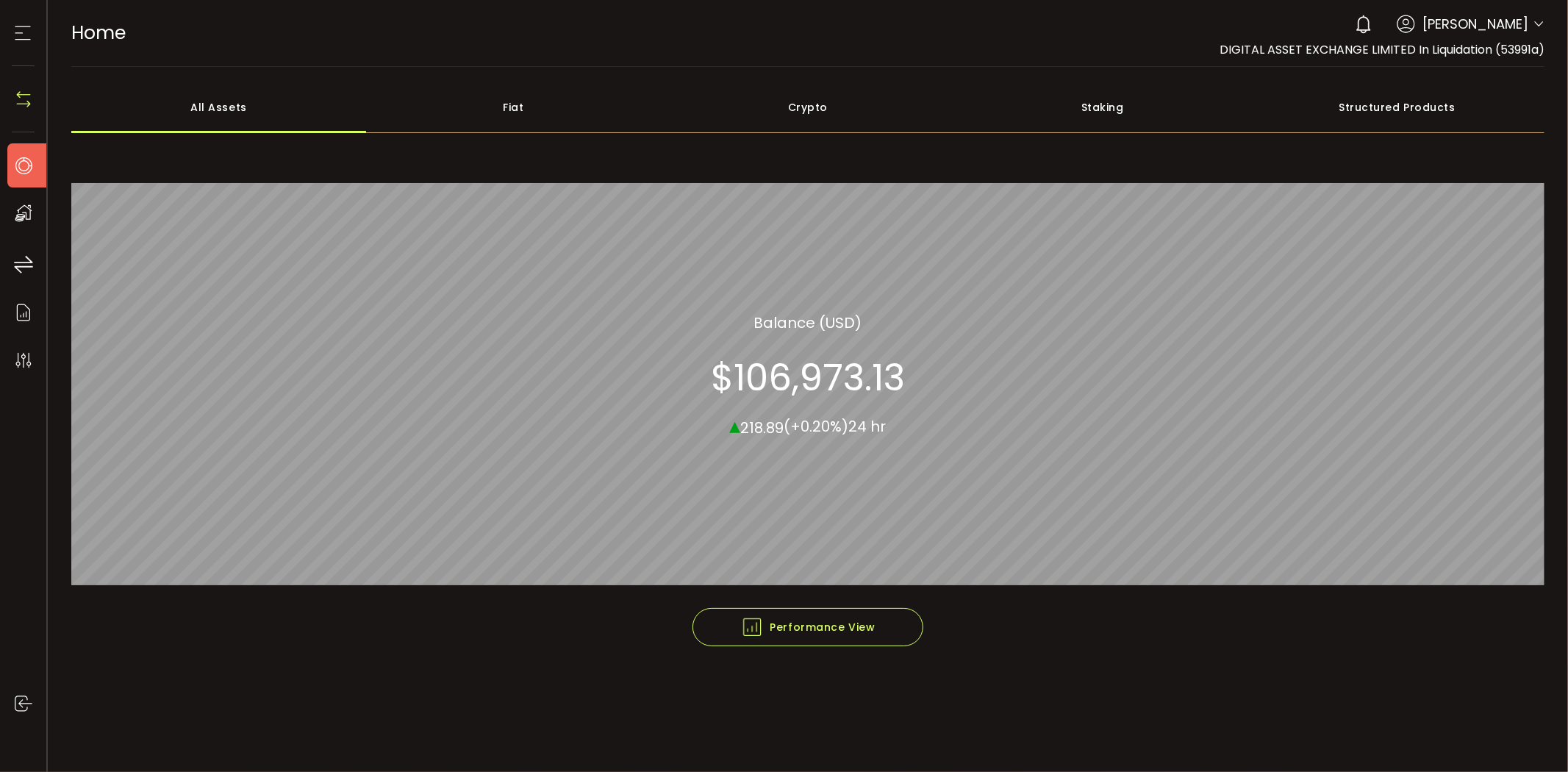
click at [25, 32] on icon at bounding box center [23, 33] width 22 height 22
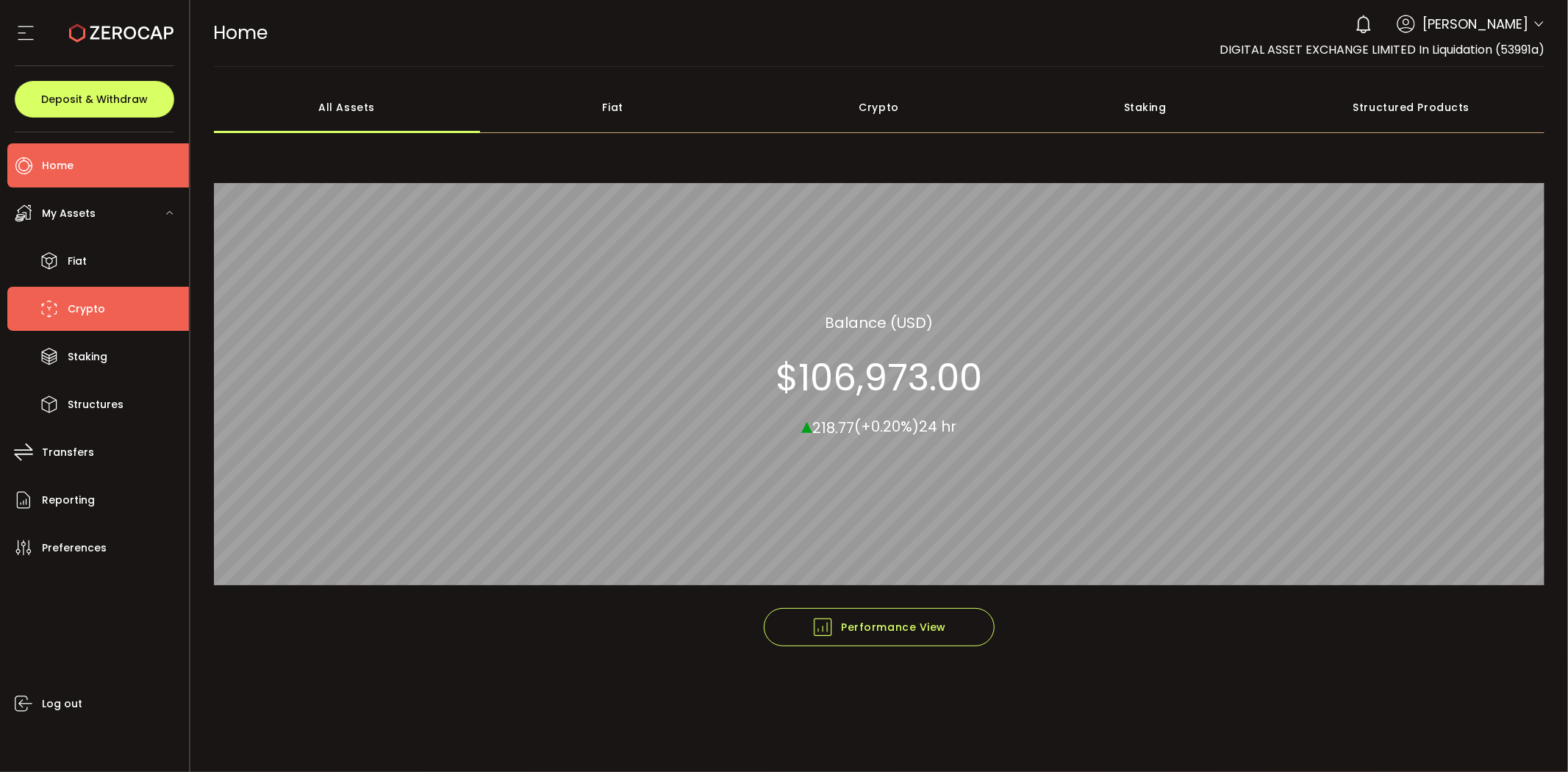
click at [91, 311] on span "Crypto" at bounding box center [87, 308] width 38 height 21
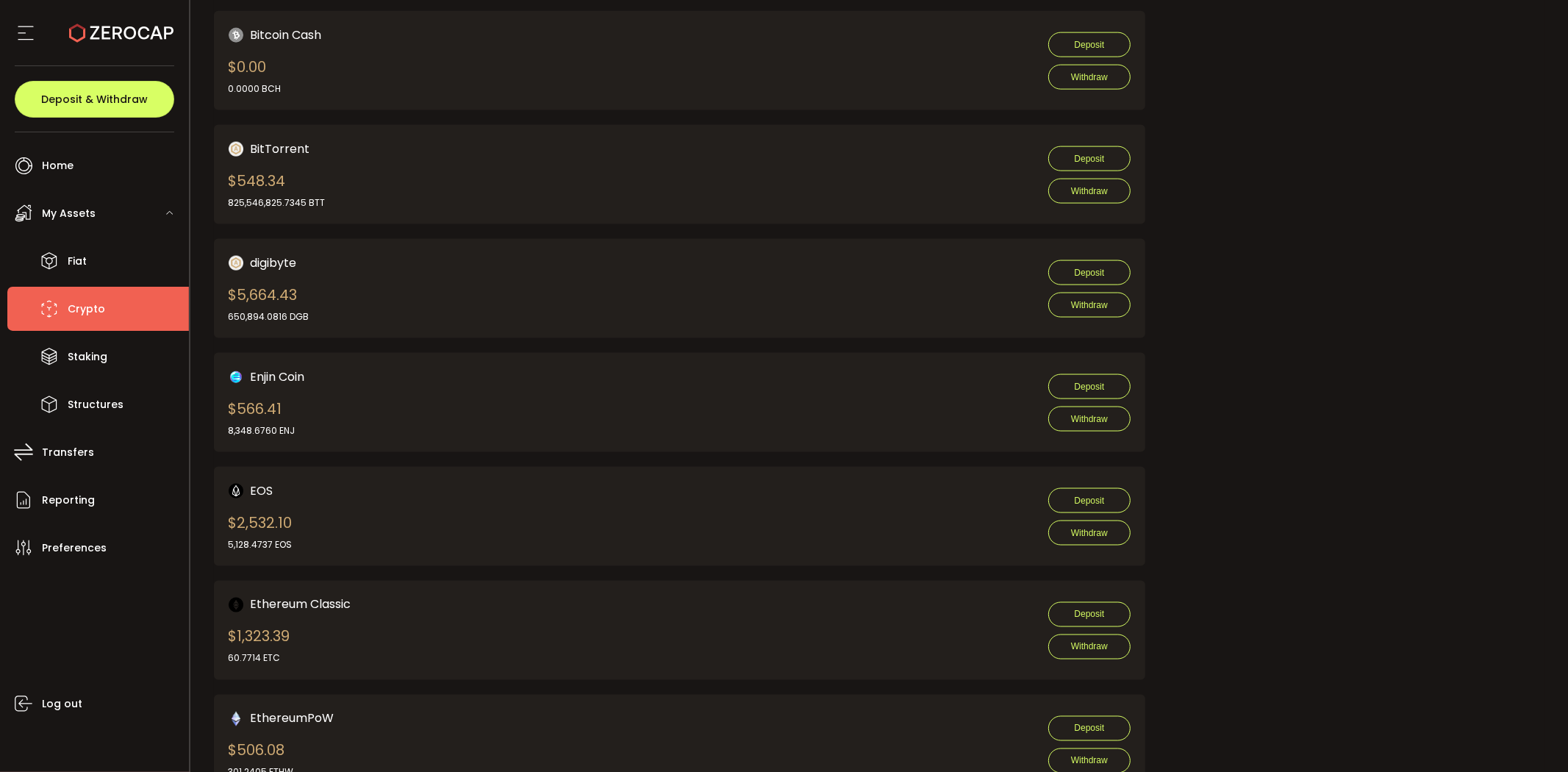
scroll to position [1797, 0]
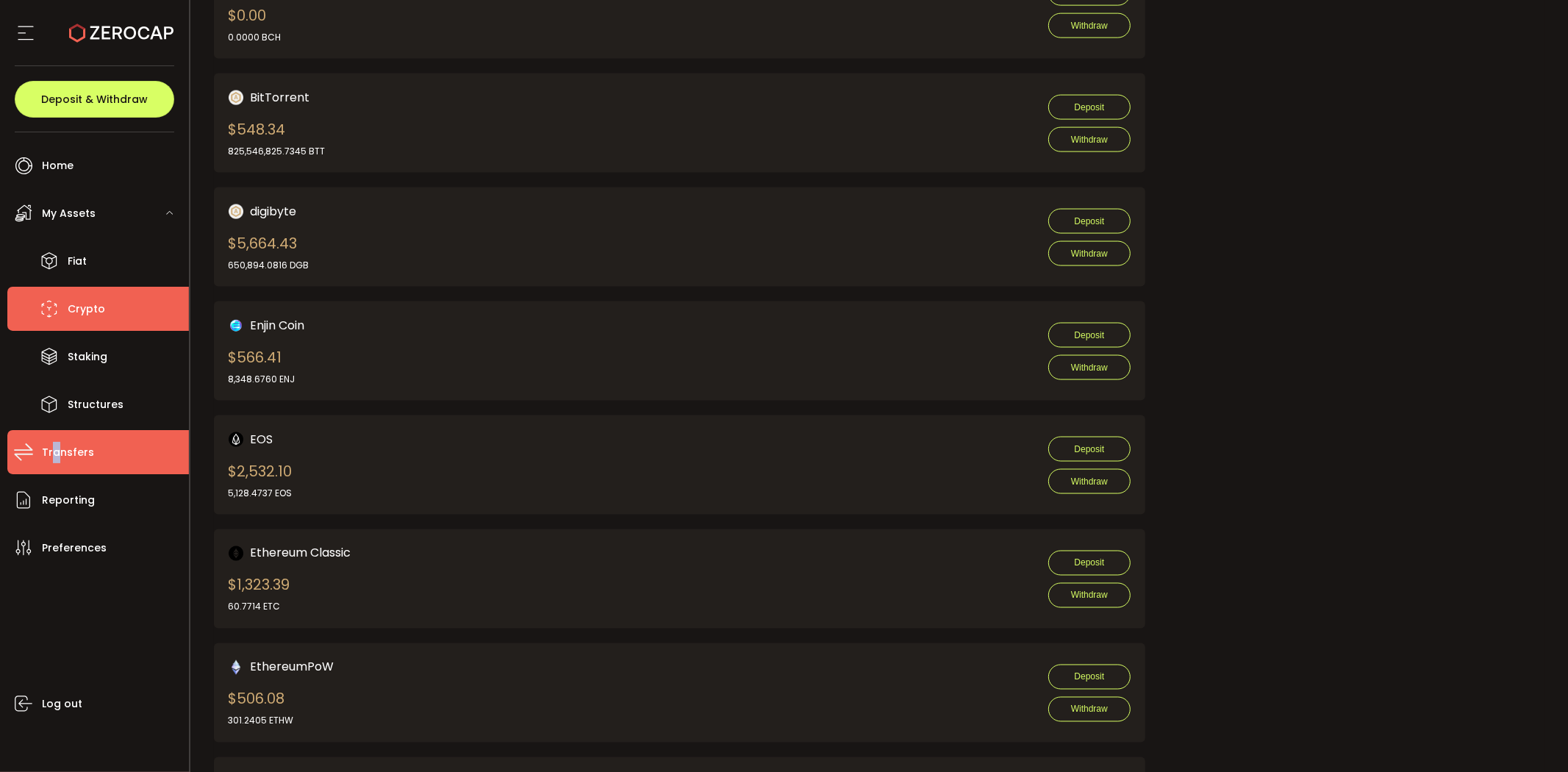
click at [55, 464] on li "Transfers" at bounding box center [99, 452] width 182 height 44
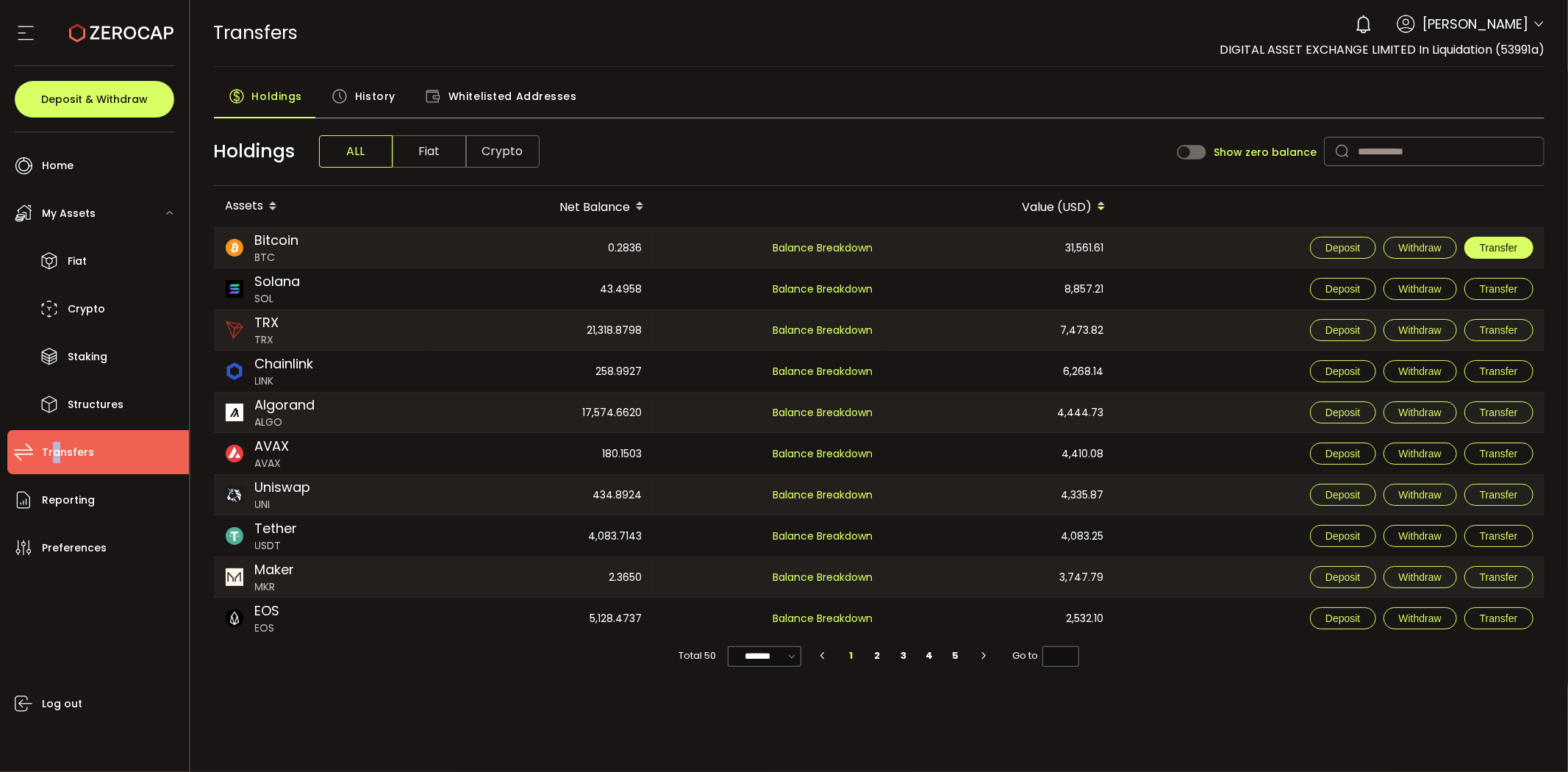
click at [1524, 248] on button "Transfer" at bounding box center [1499, 248] width 69 height 22
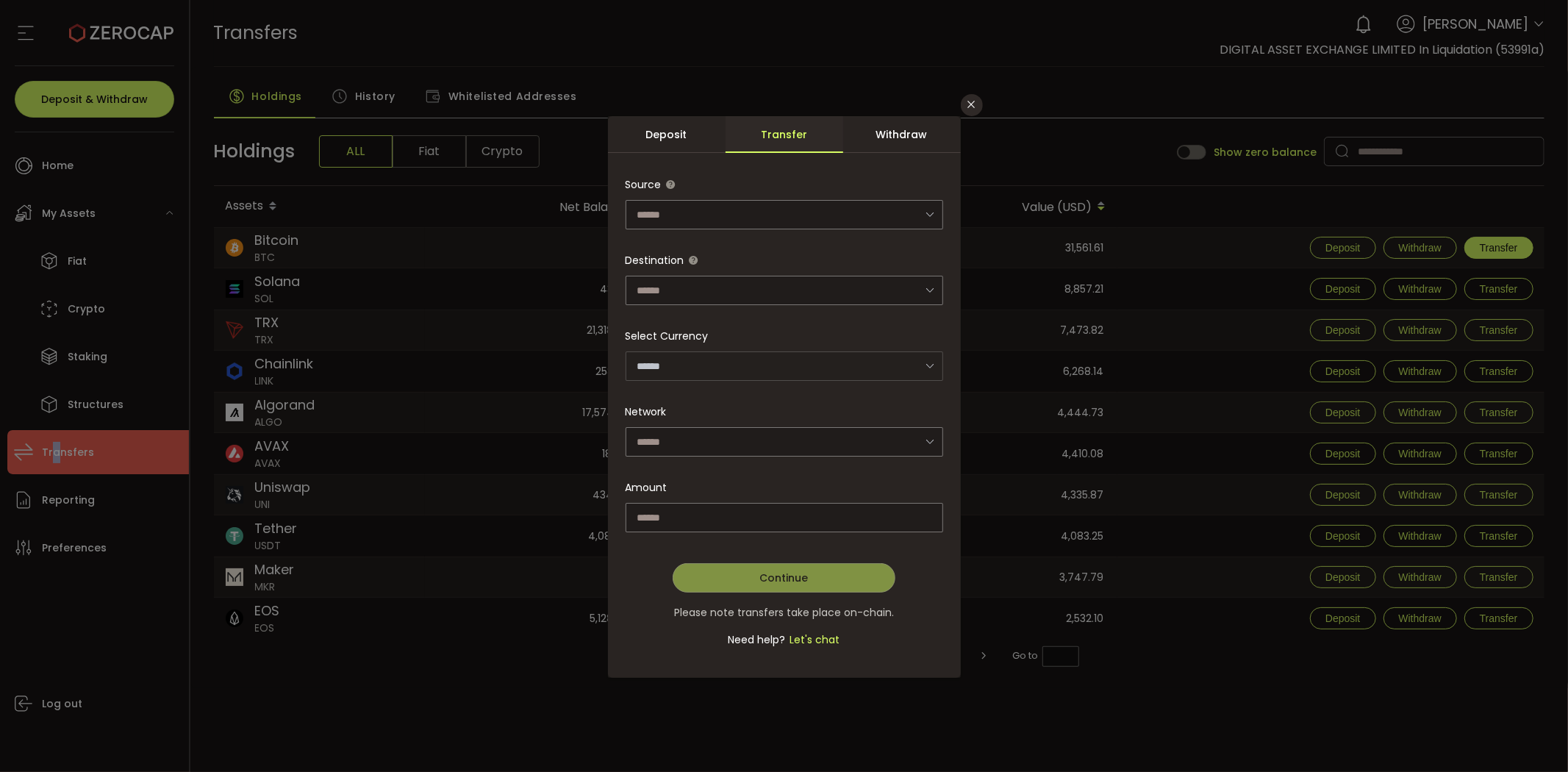
type input "***"
type input "*******"
type input "**********"
click at [792, 217] on input "dialog" at bounding box center [784, 214] width 318 height 29
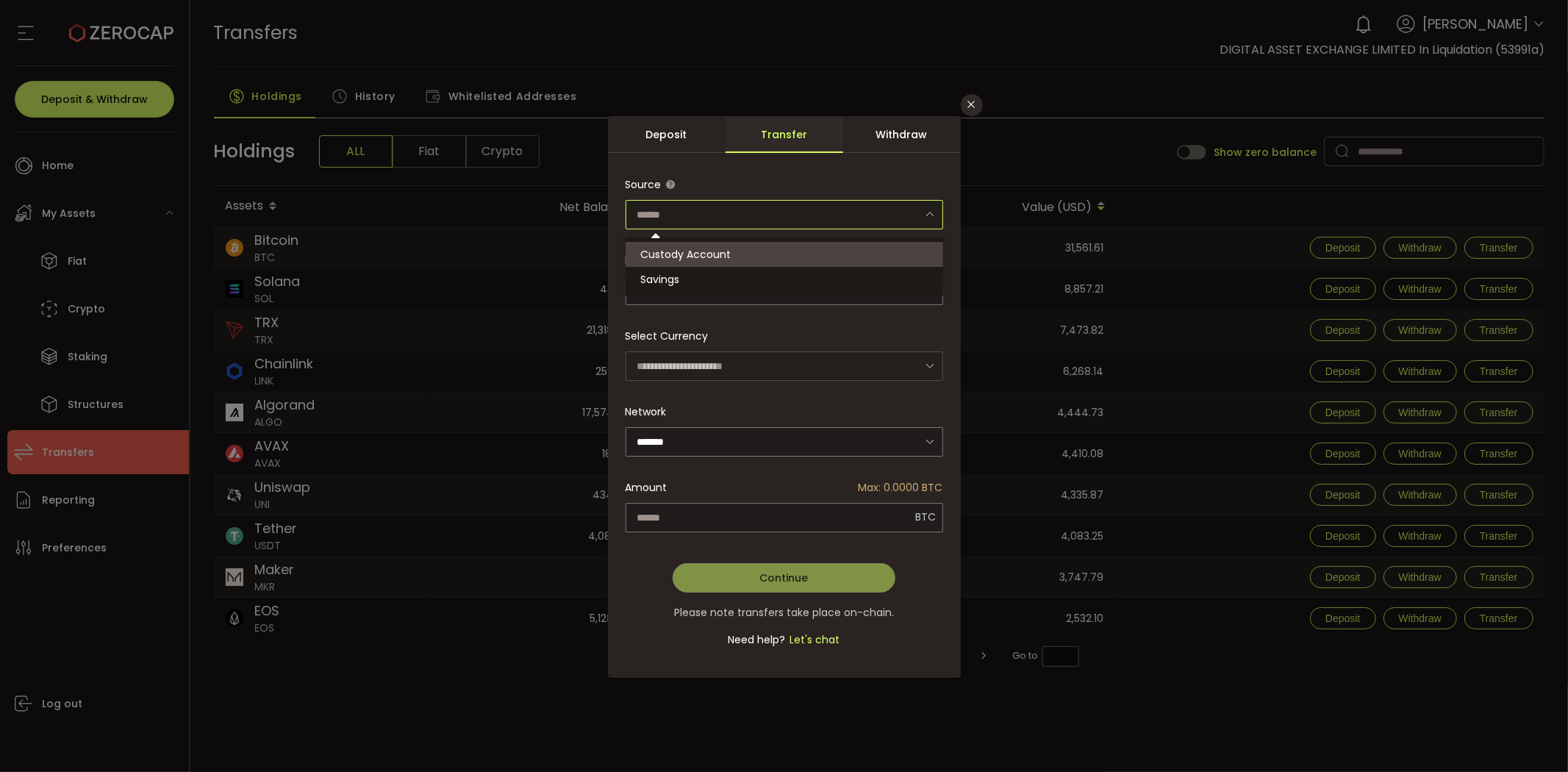
click at [733, 258] on li "Custody Account" at bounding box center [787, 254] width 322 height 25
type input "**********"
click at [743, 282] on div "dialog" at bounding box center [784, 420] width 318 height 500
click at [829, 295] on input "dialog" at bounding box center [784, 290] width 318 height 29
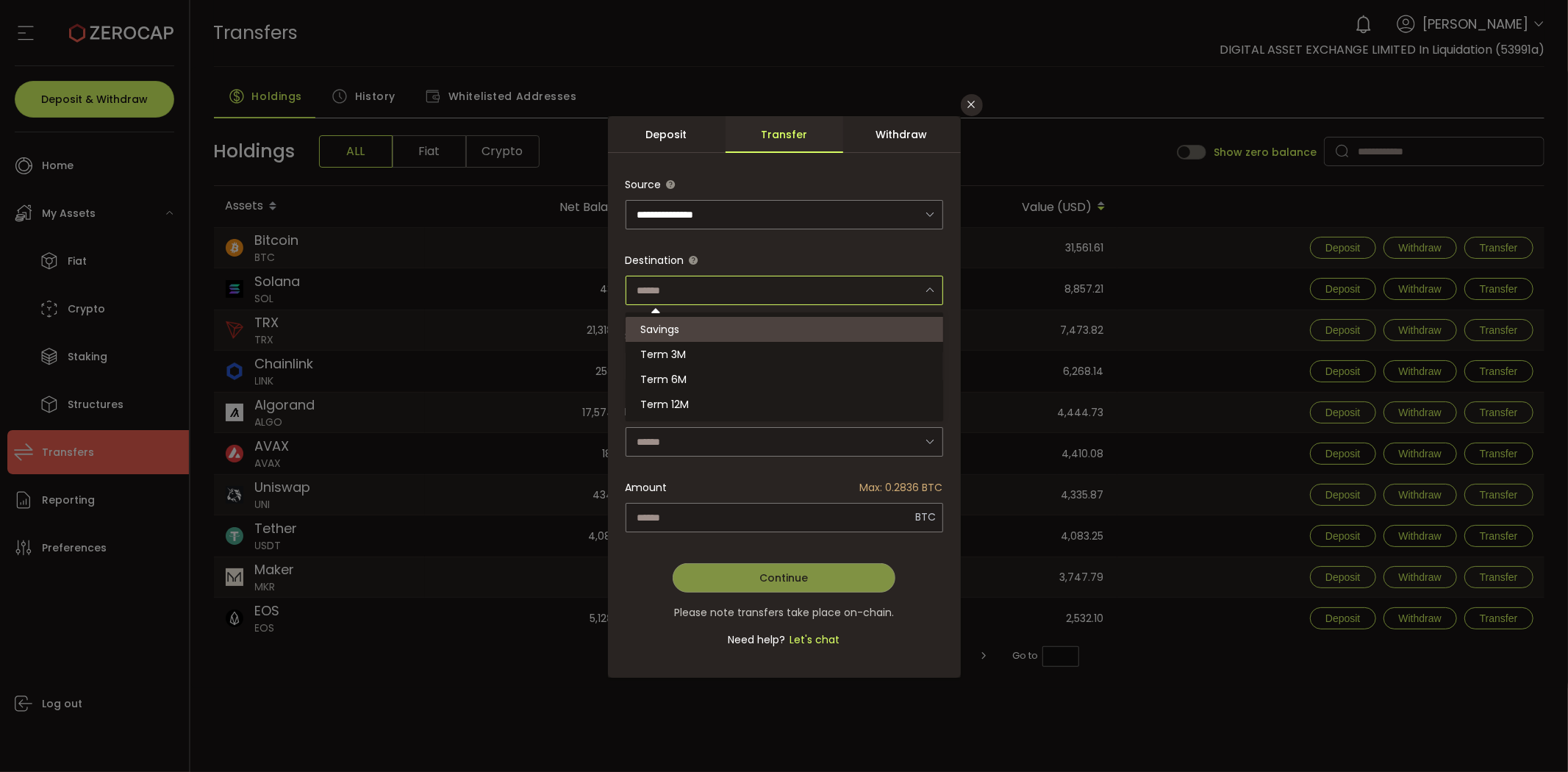
click at [817, 284] on input "dialog" at bounding box center [784, 290] width 318 height 29
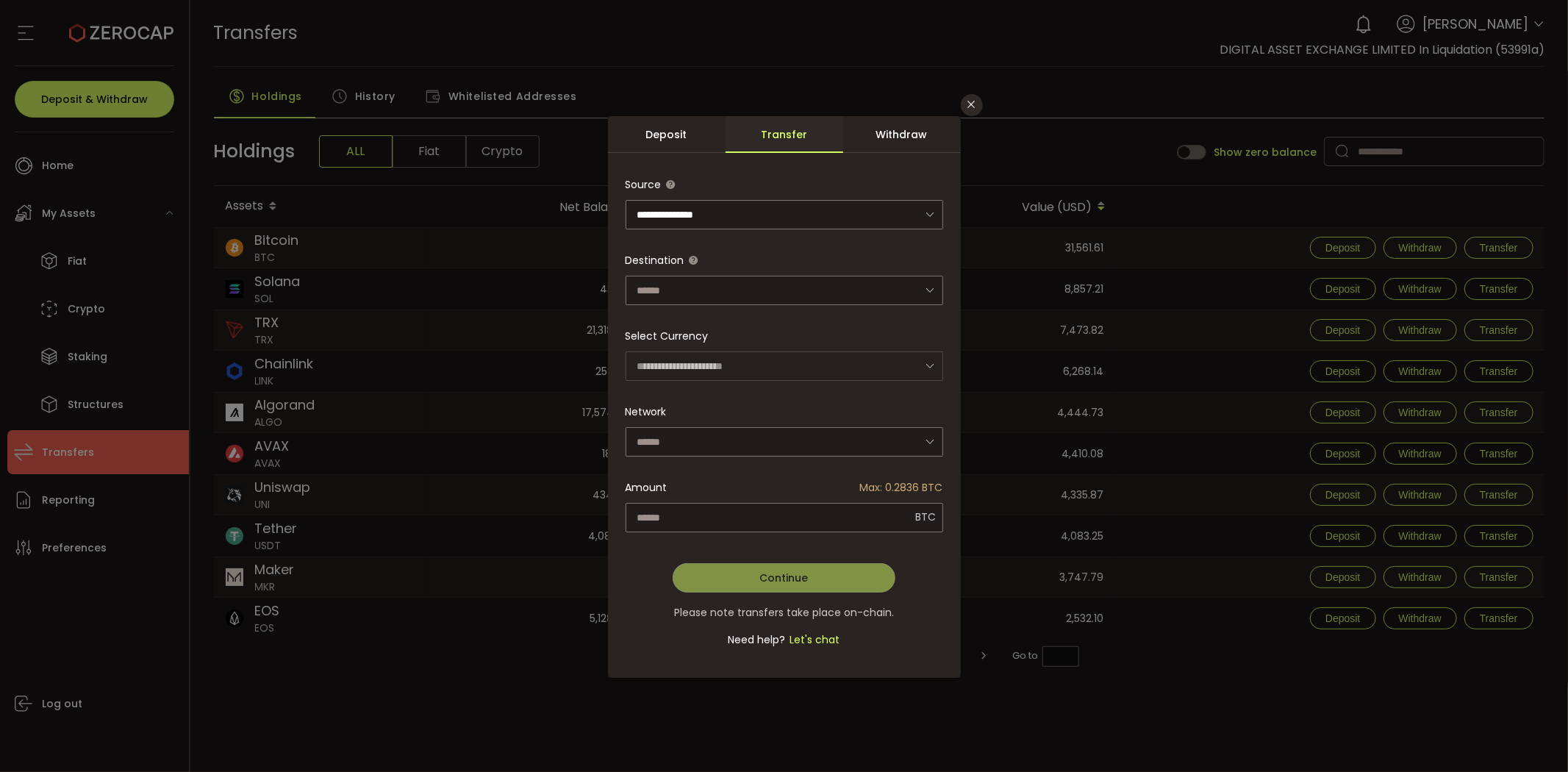
click at [888, 134] on div "Withdraw" at bounding box center [901, 135] width 117 height 37
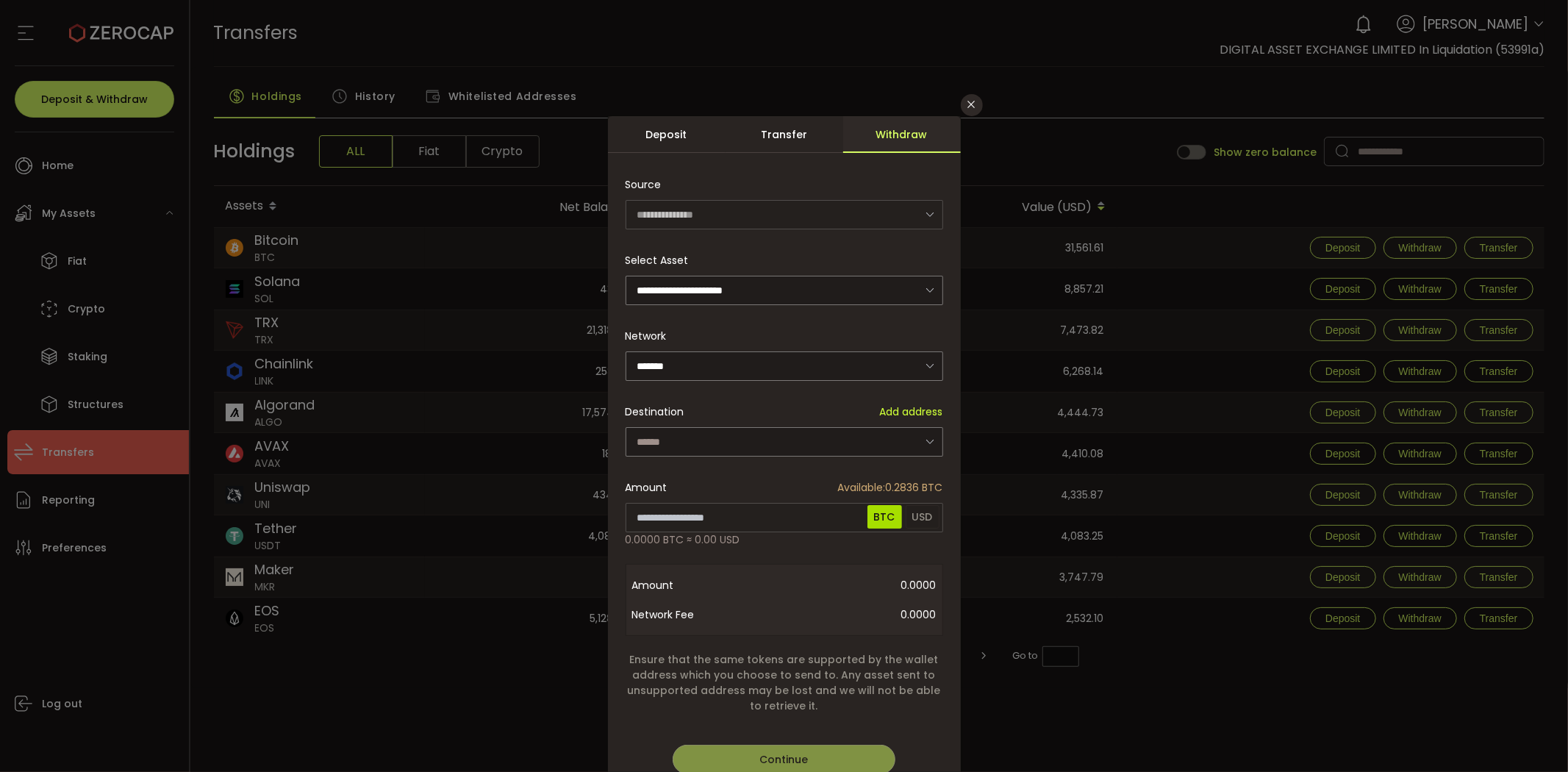
click at [669, 141] on div "Deposit" at bounding box center [667, 135] width 117 height 37
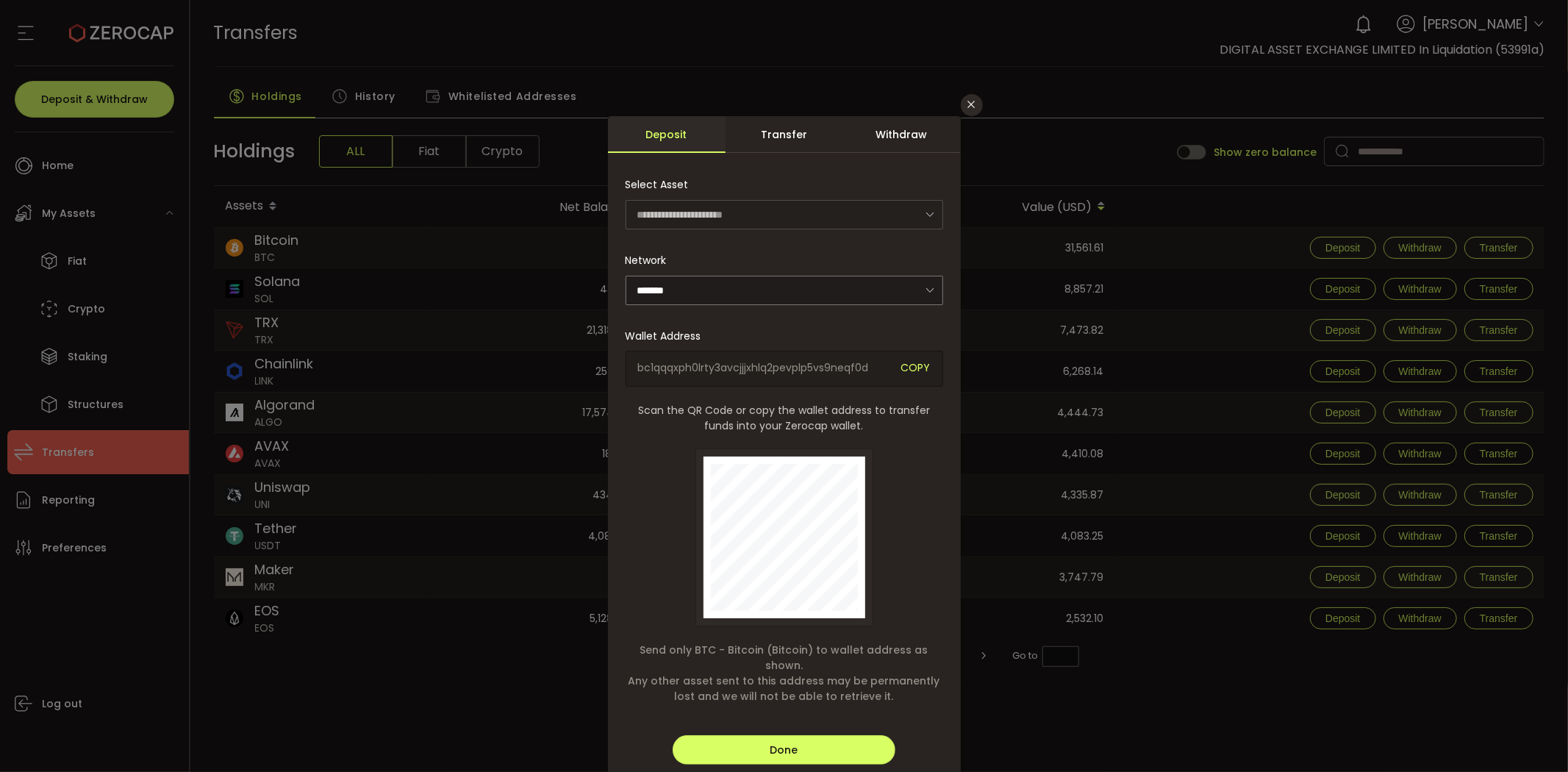
click at [744, 133] on div "Transfer" at bounding box center [784, 135] width 117 height 37
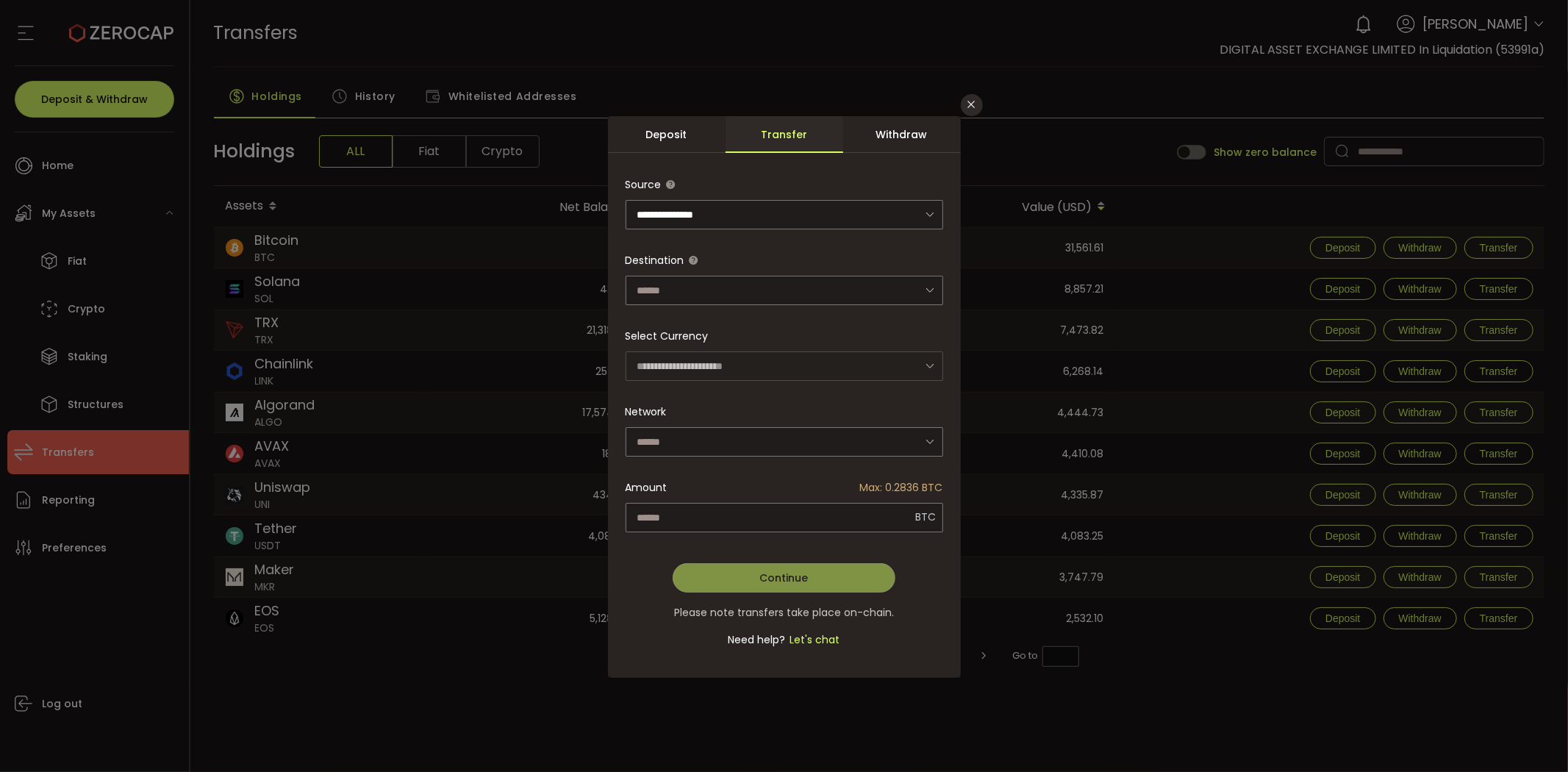
click at [696, 140] on div "Deposit" at bounding box center [667, 135] width 117 height 37
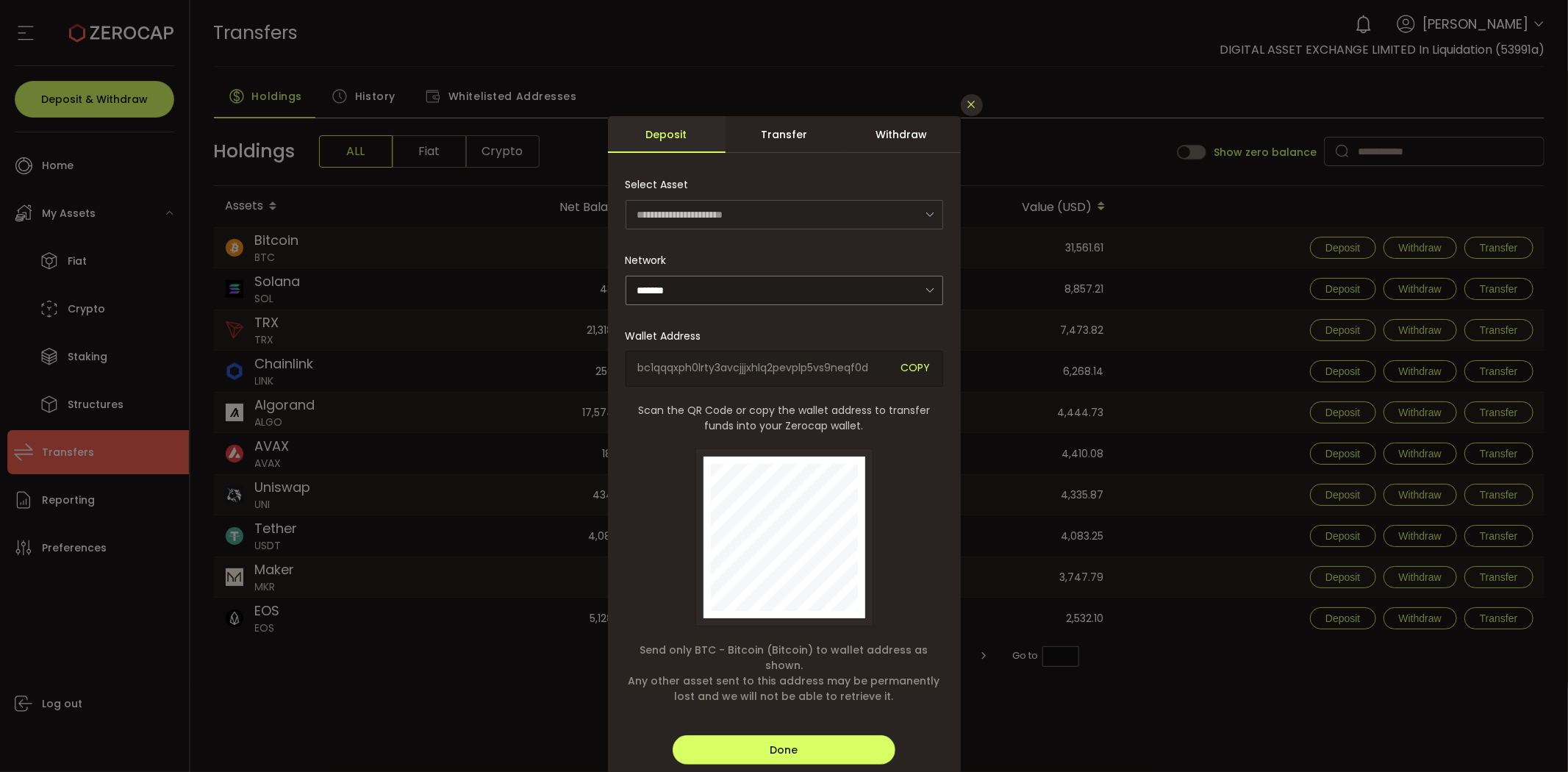
click at [967, 106] on icon "Close" at bounding box center [972, 105] width 12 height 12
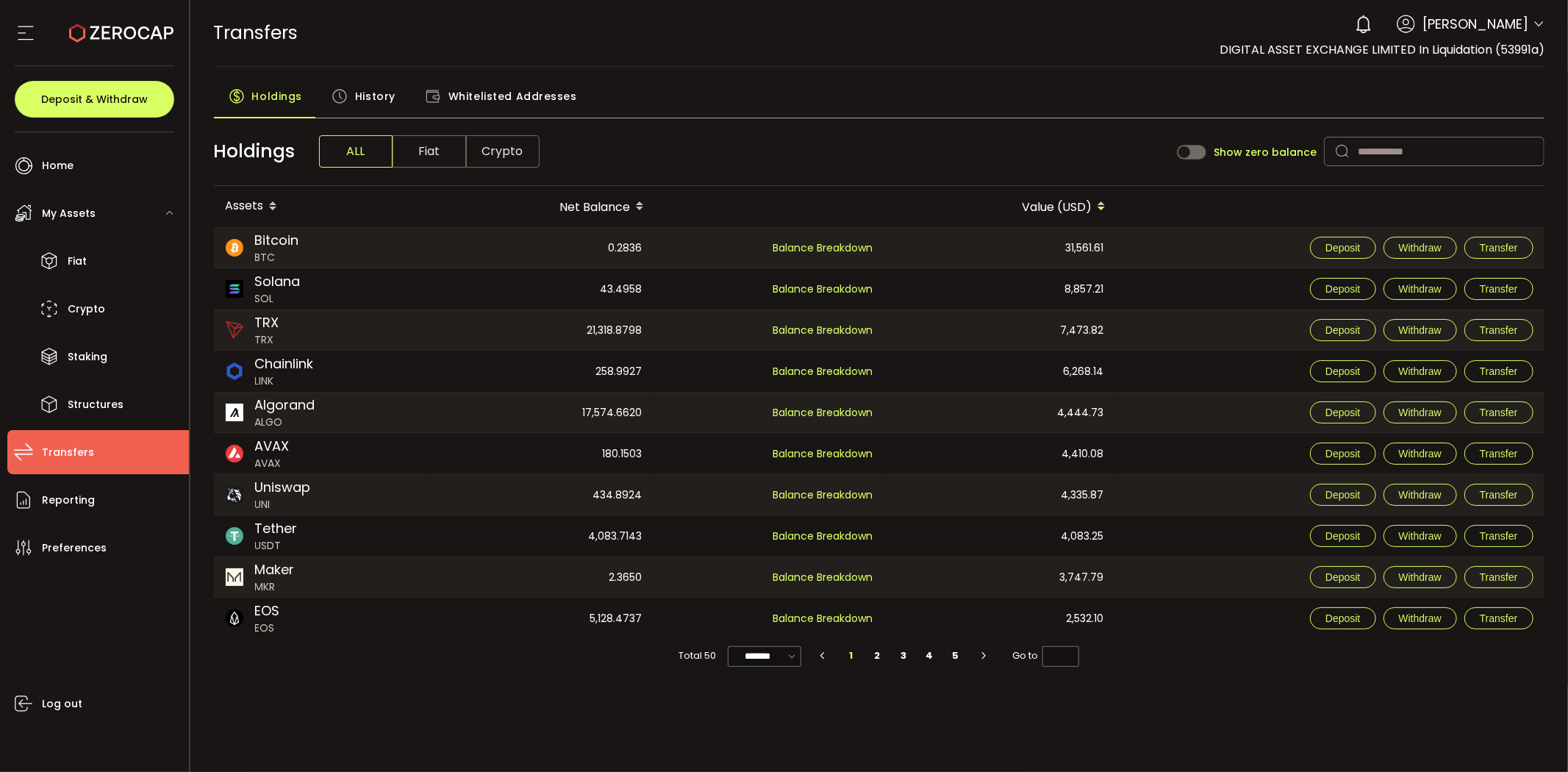
click at [923, 94] on div "Holdings History Whitelisted Addresses" at bounding box center [880, 99] width 1332 height 37
click at [380, 100] on span "History" at bounding box center [374, 96] width 40 height 29
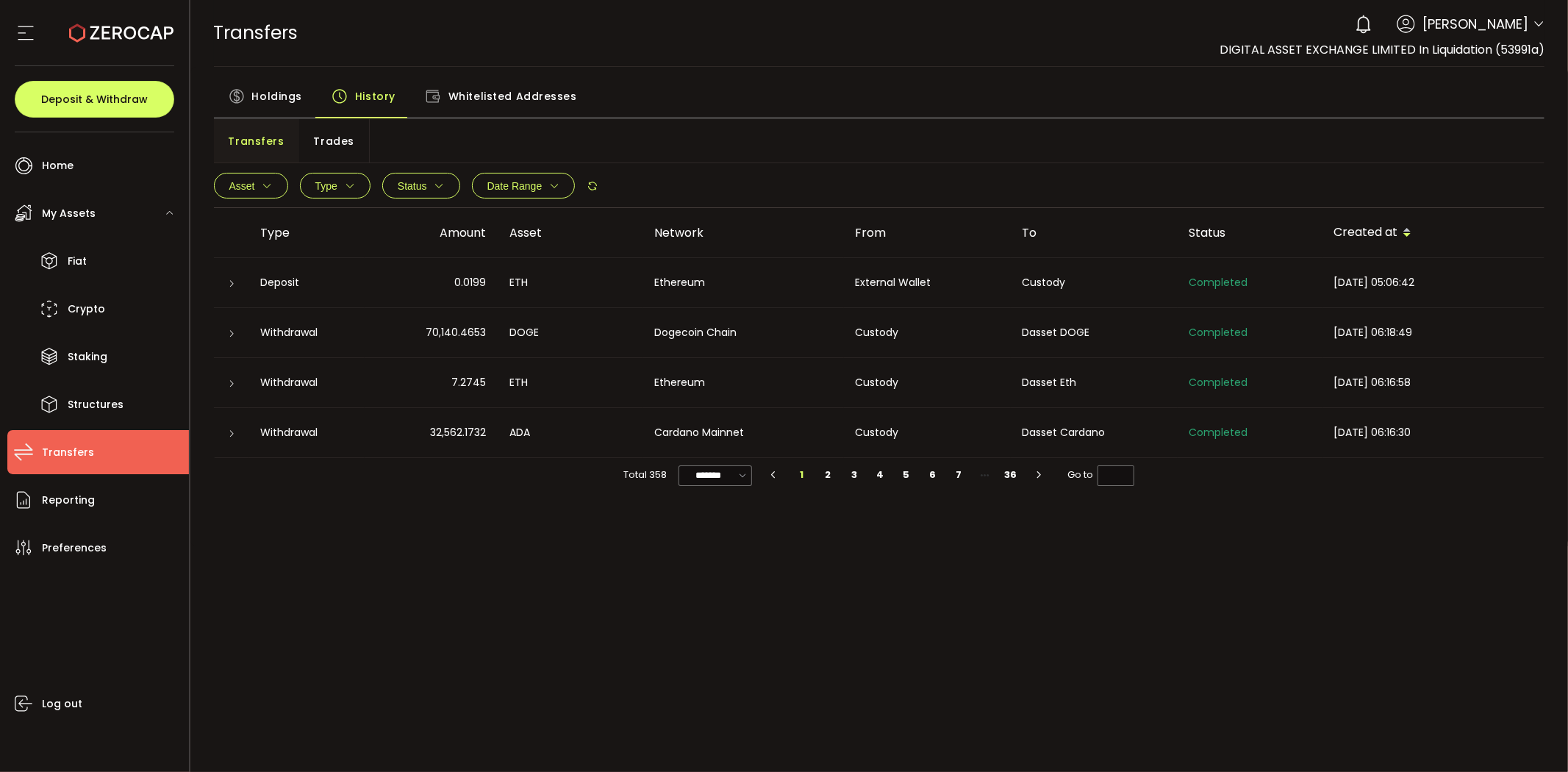
click at [500, 96] on span "Whitelisted Addresses" at bounding box center [512, 96] width 129 height 29
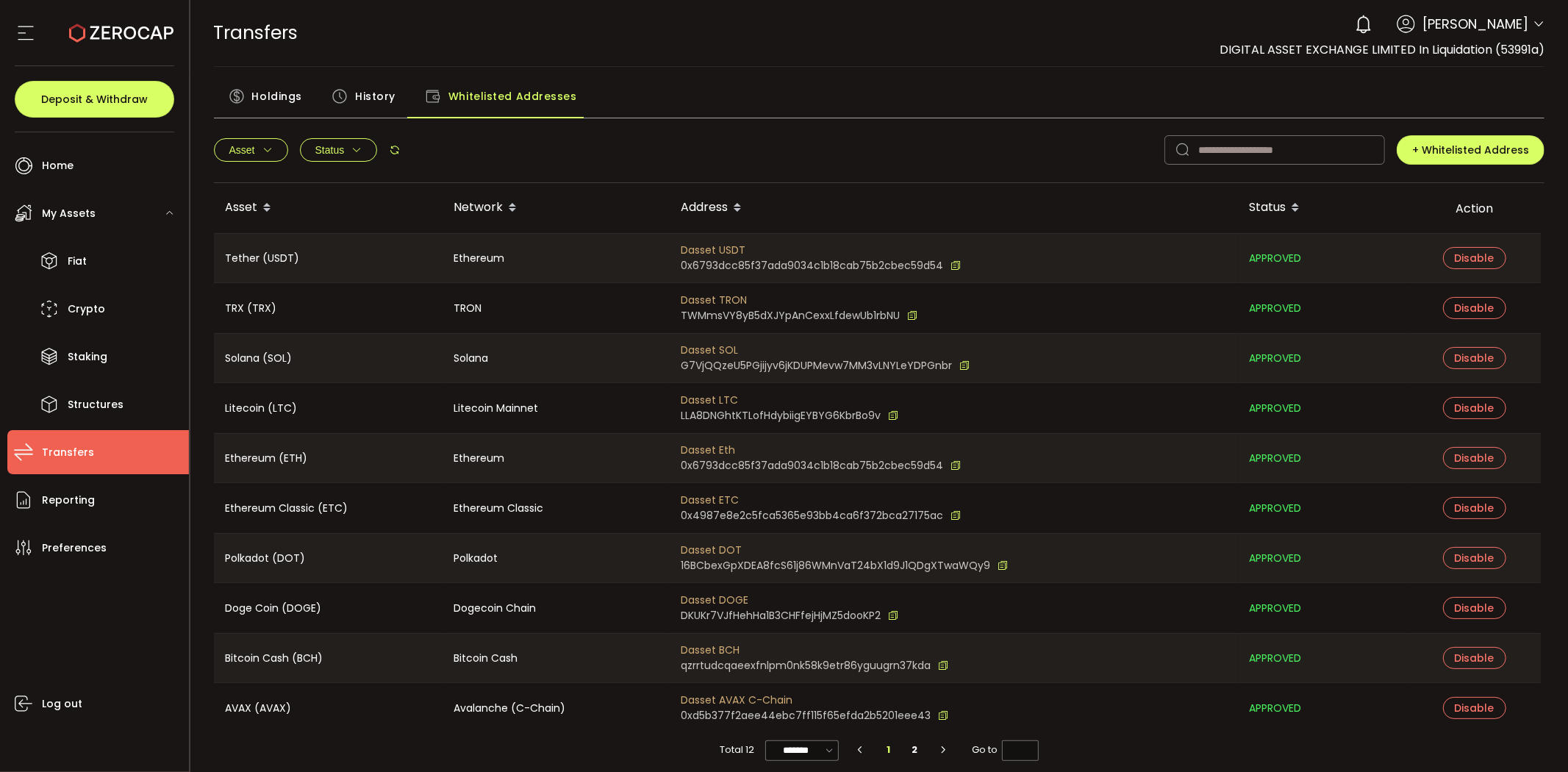
click at [280, 94] on span "Holdings" at bounding box center [277, 96] width 50 height 29
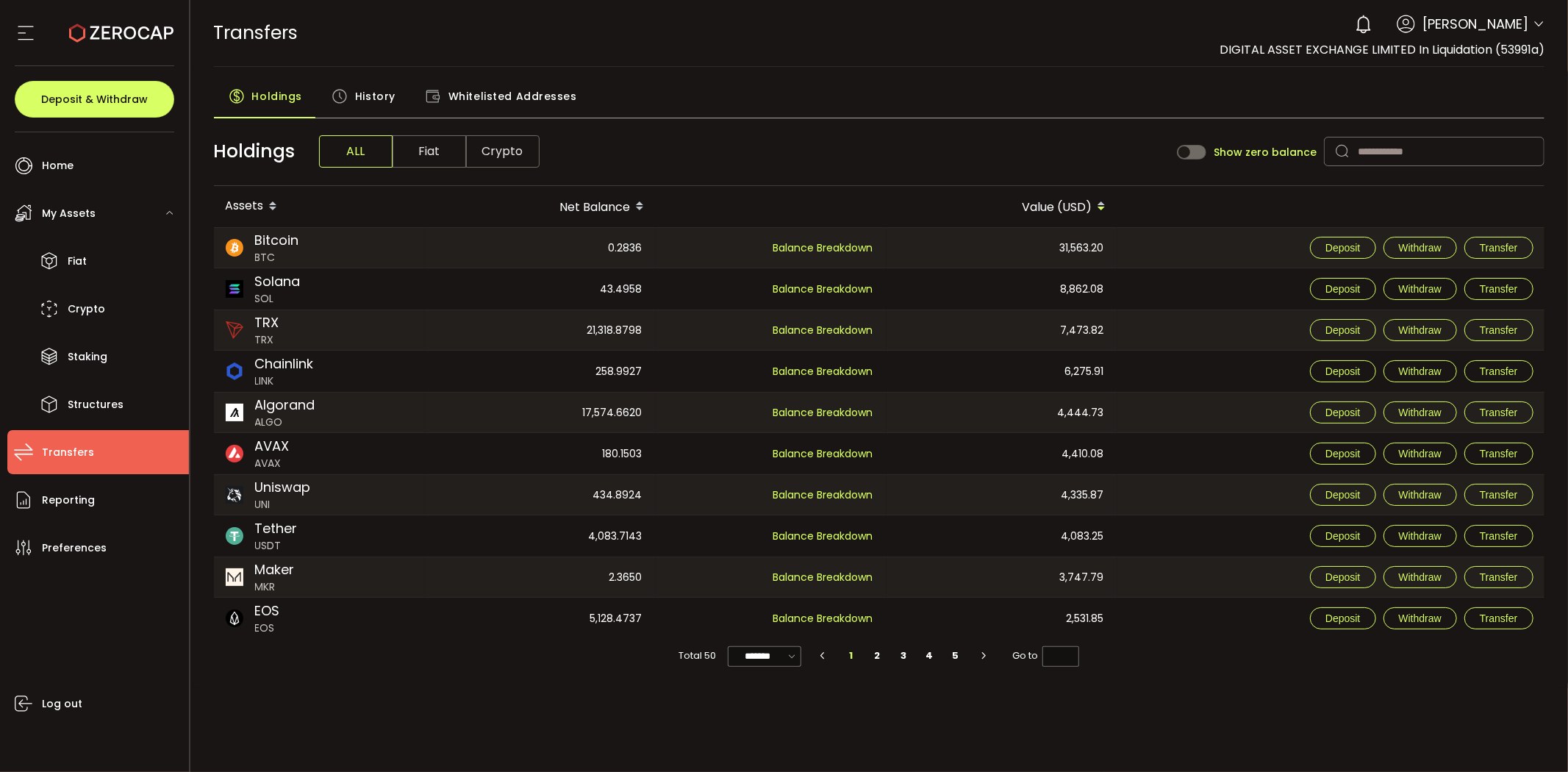
click at [9, 32] on section at bounding box center [94, 33] width 189 height 66
click at [21, 32] on icon at bounding box center [26, 33] width 22 height 22
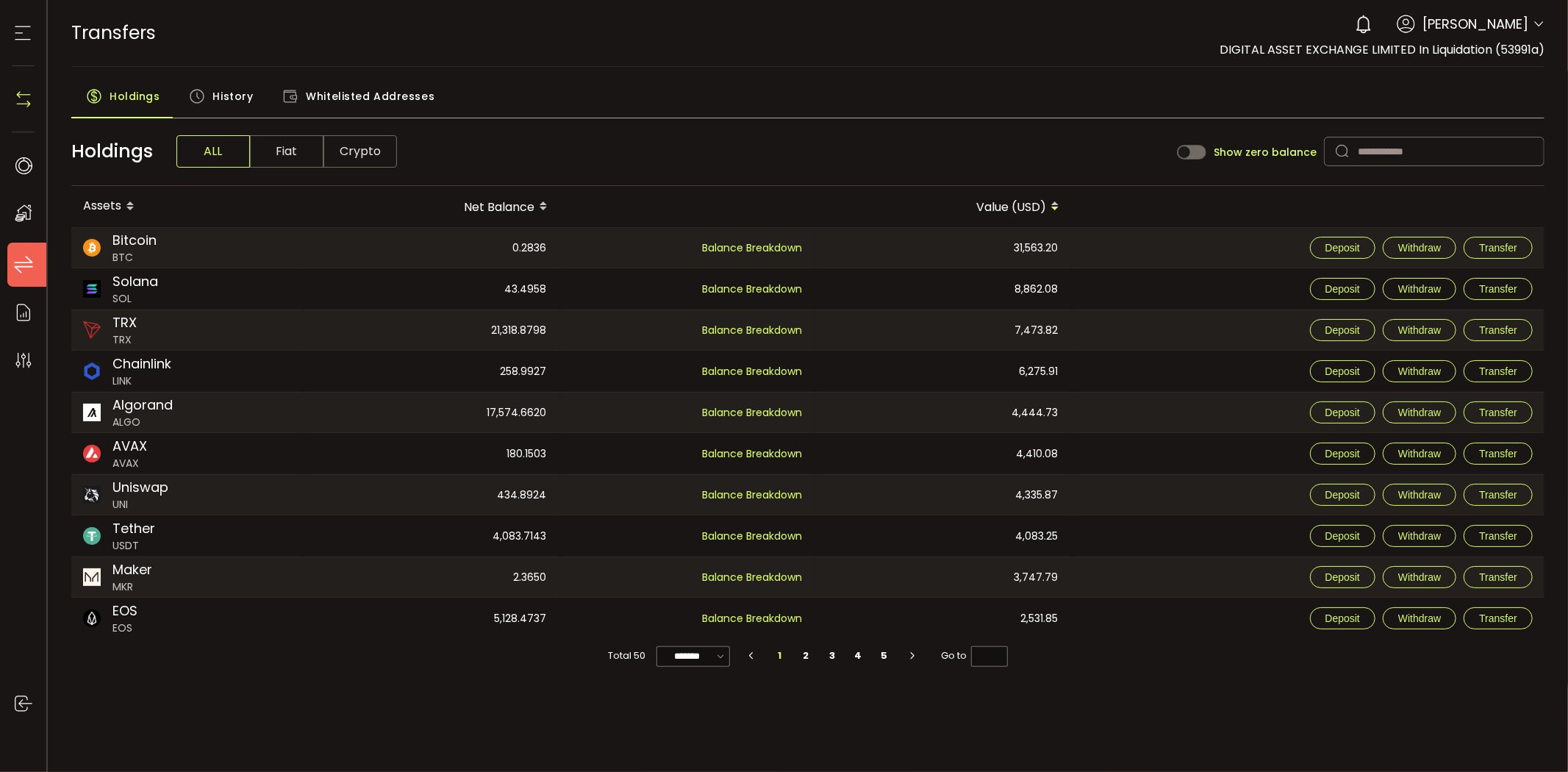
click at [21, 32] on icon at bounding box center [23, 33] width 22 height 22
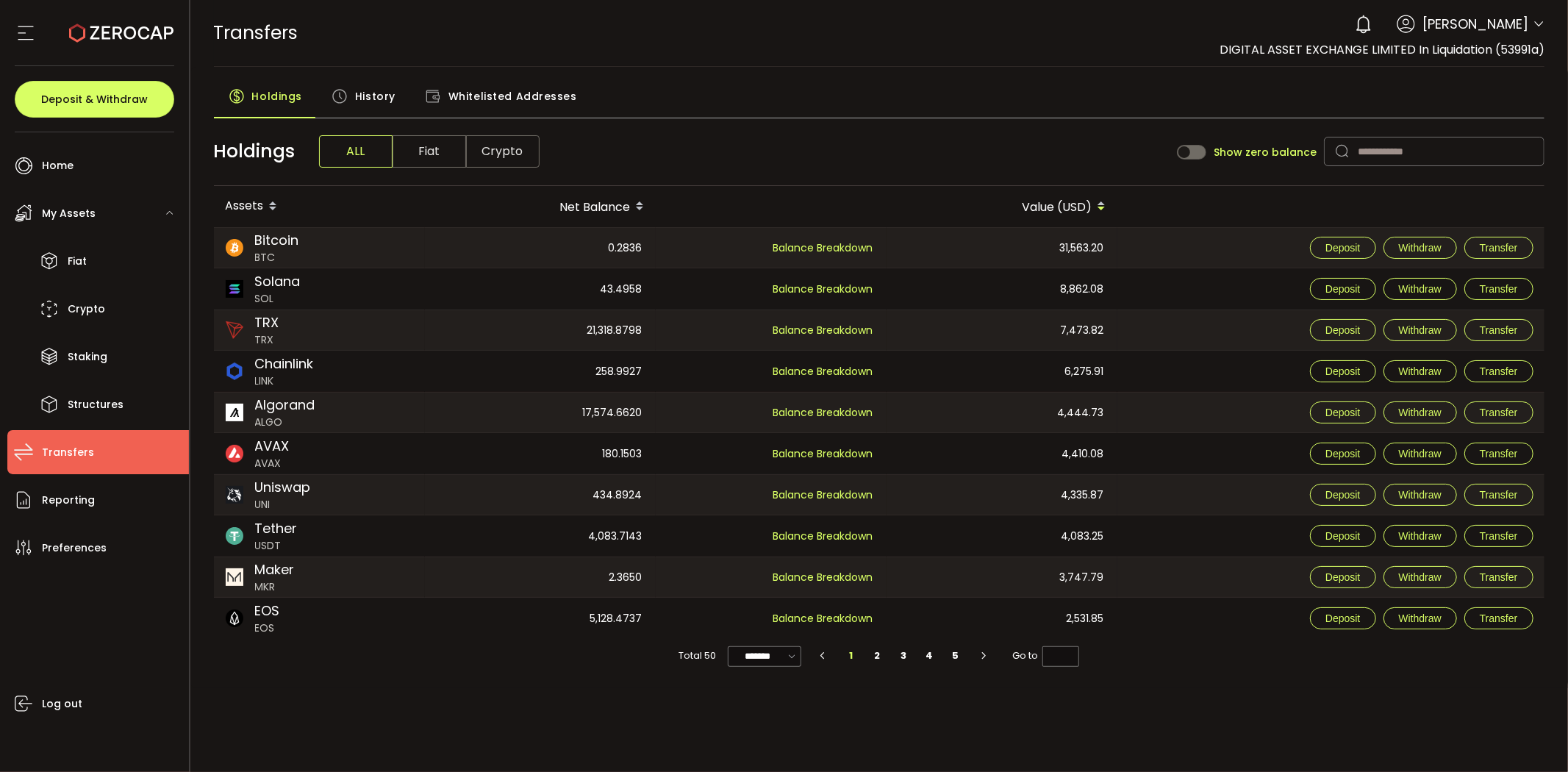
click at [1457, 20] on span "Thomas Aspin" at bounding box center [1475, 23] width 106 height 20
click at [81, 545] on span "Preferences" at bounding box center [75, 548] width 65 height 21
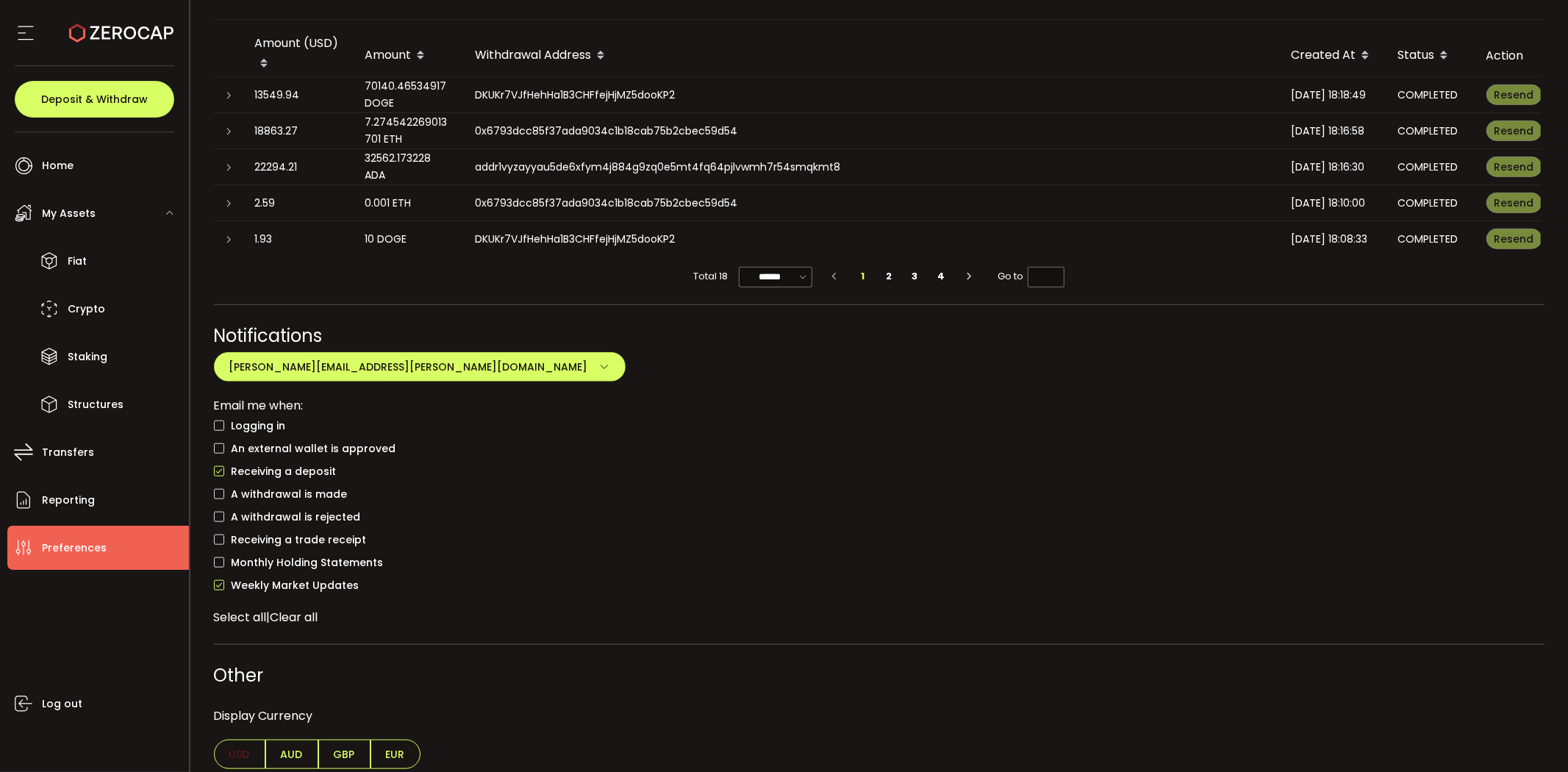
scroll to position [990, 0]
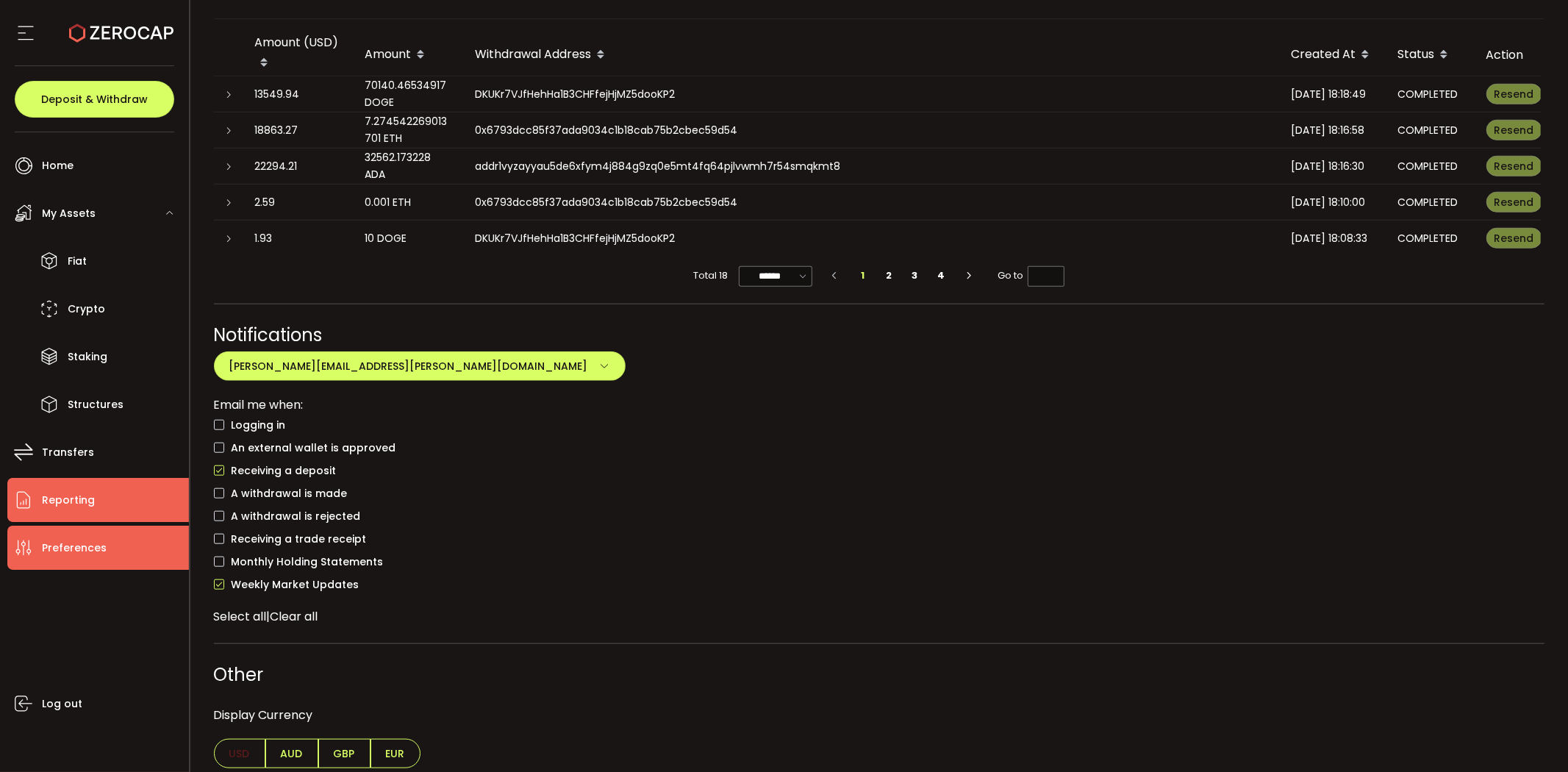
click at [78, 500] on span "Reporting" at bounding box center [69, 500] width 53 height 21
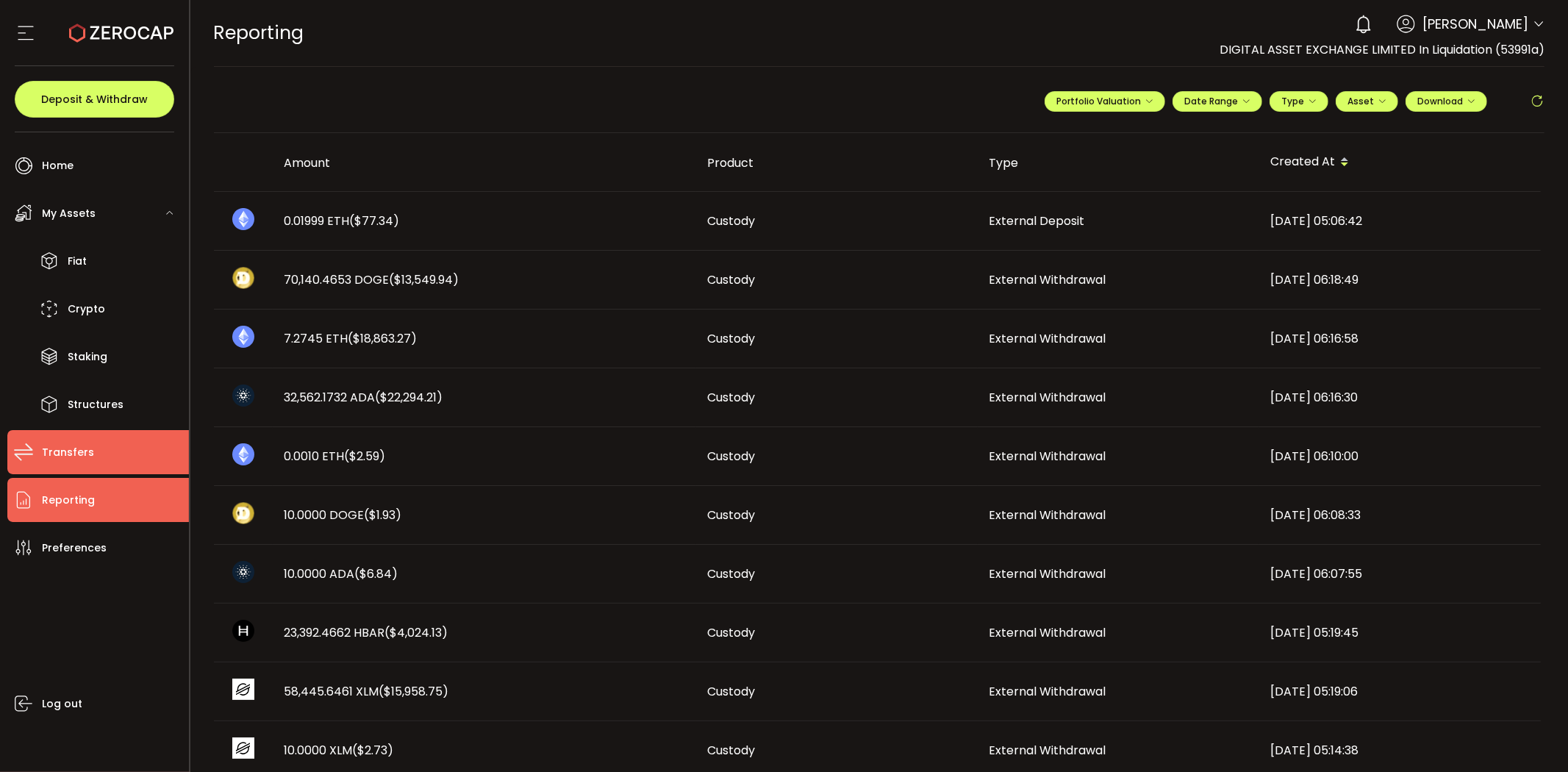
click at [59, 447] on span "Transfers" at bounding box center [68, 452] width 52 height 21
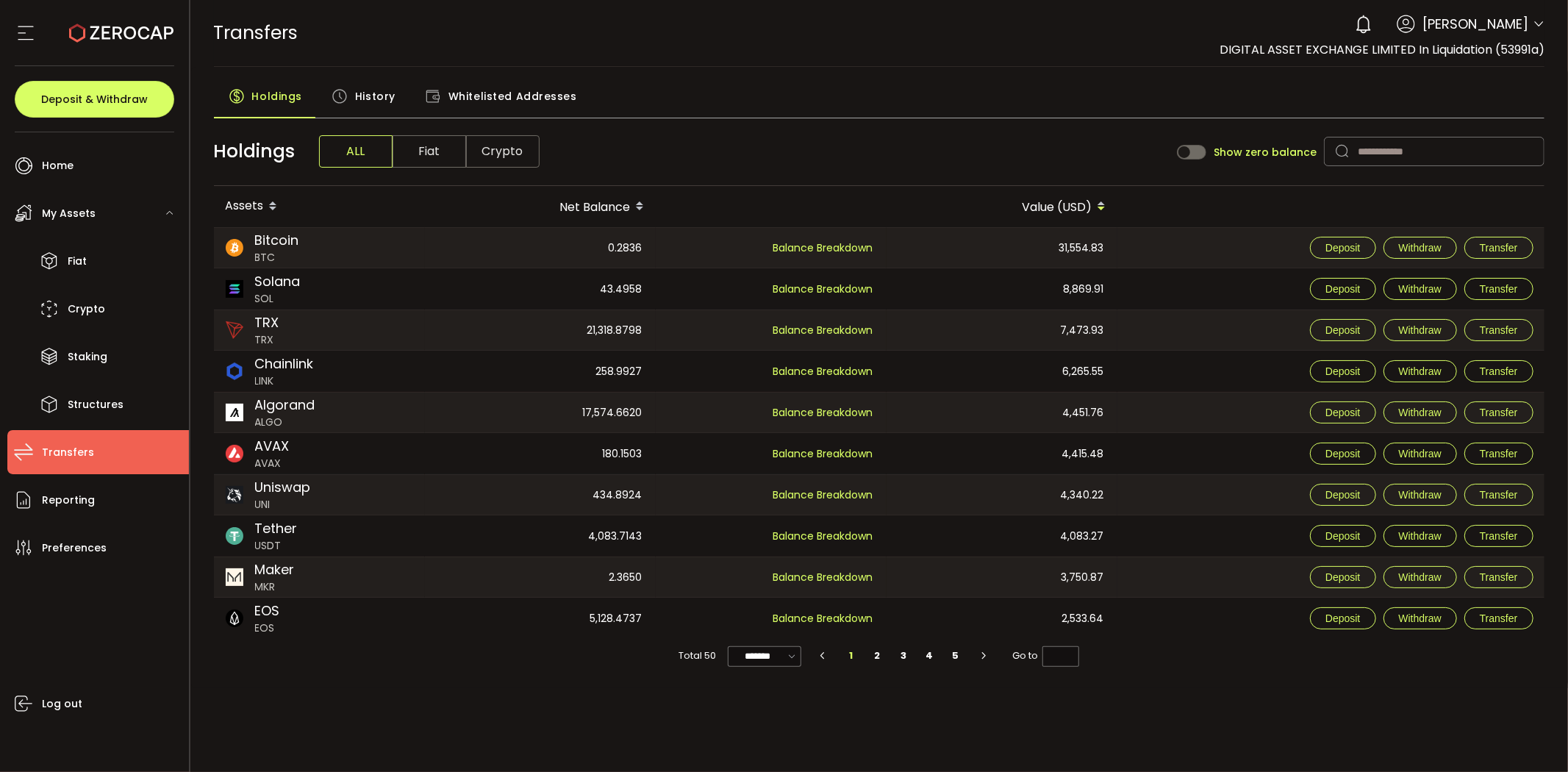
click at [533, 230] on div "0.2836" at bounding box center [540, 248] width 230 height 39
click at [350, 98] on div "History" at bounding box center [363, 99] width 93 height 37
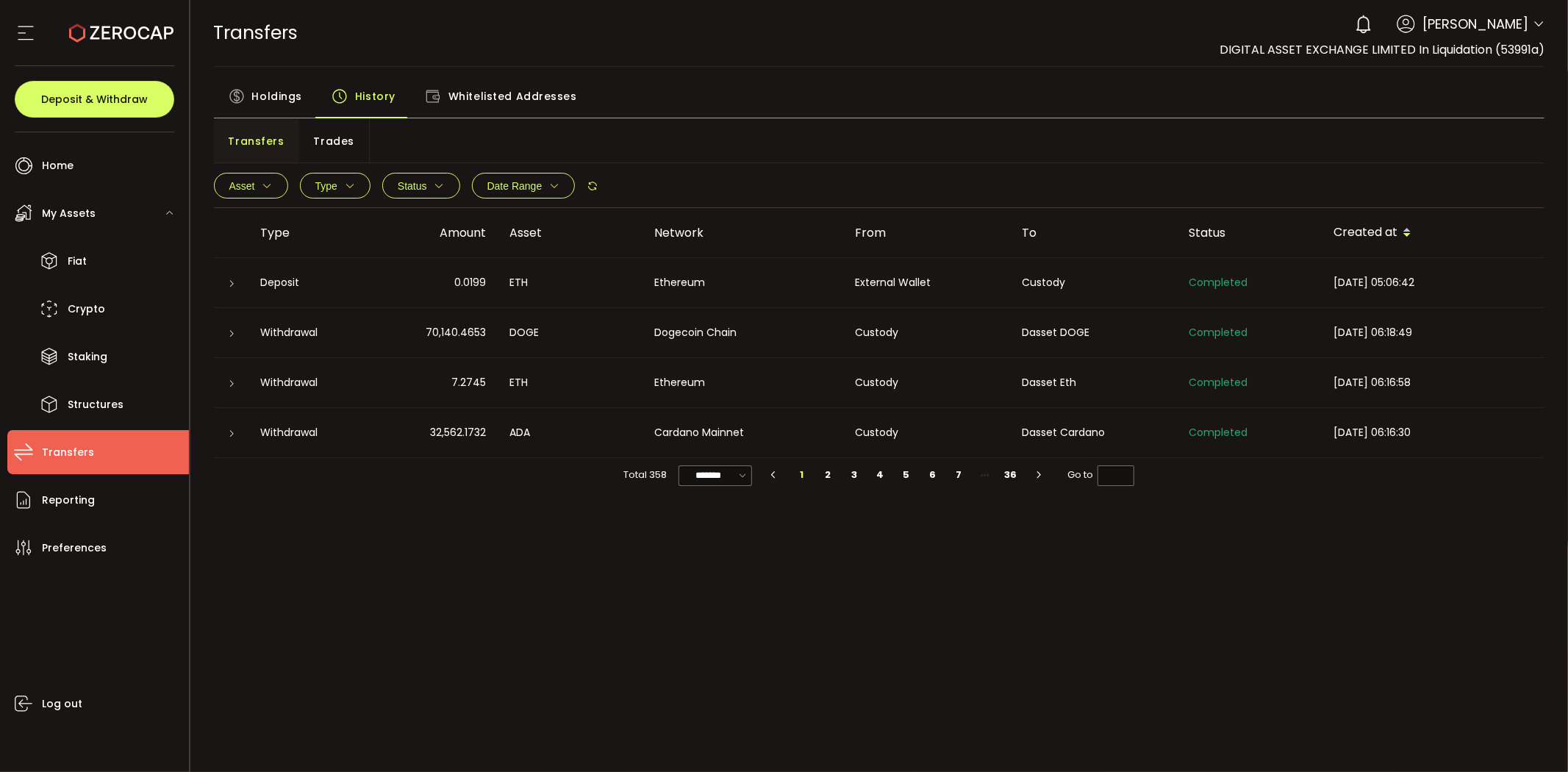
click at [280, 94] on span "Holdings" at bounding box center [277, 96] width 50 height 29
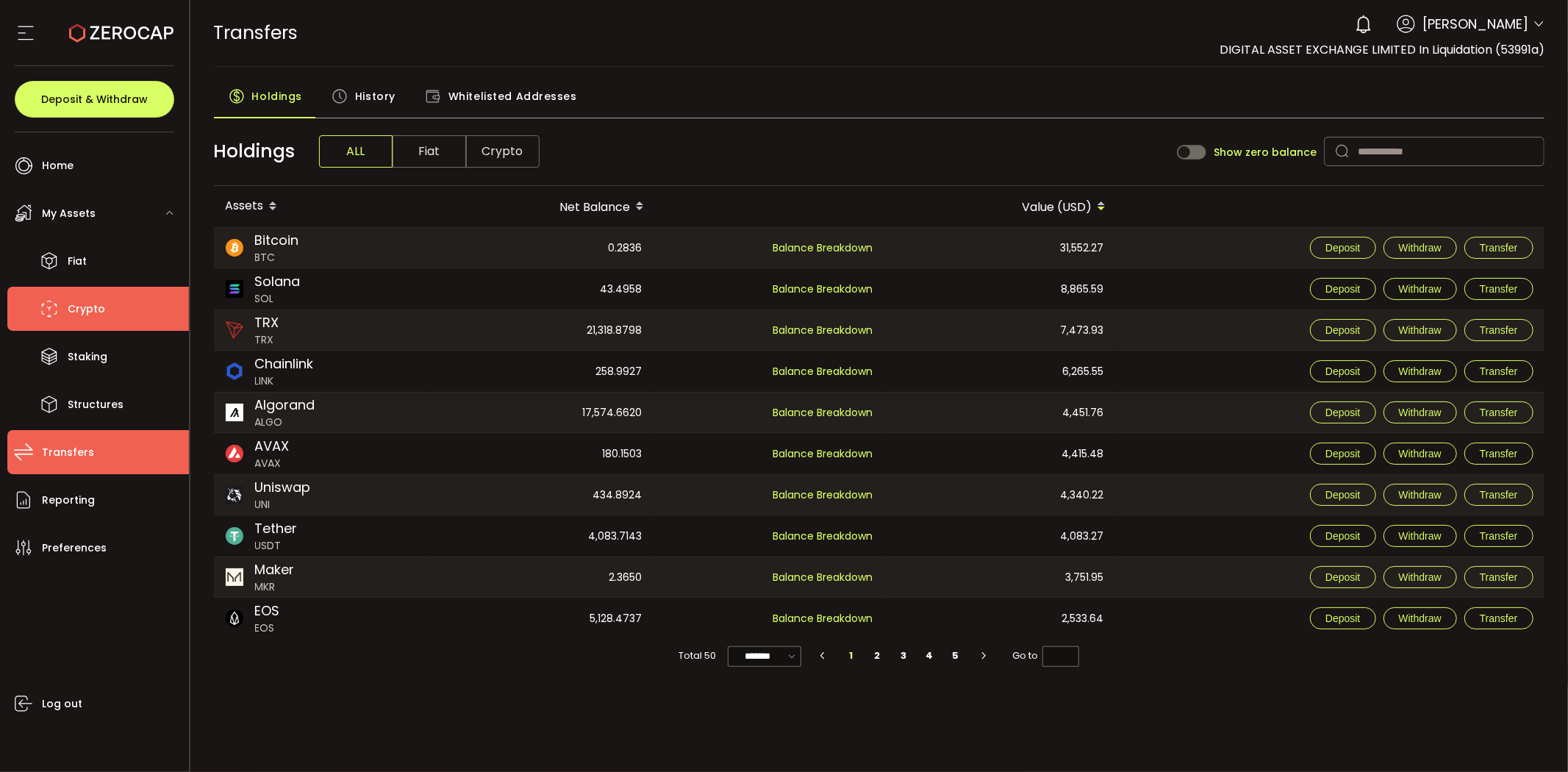
click at [87, 326] on li "Crypto" at bounding box center [99, 308] width 182 height 44
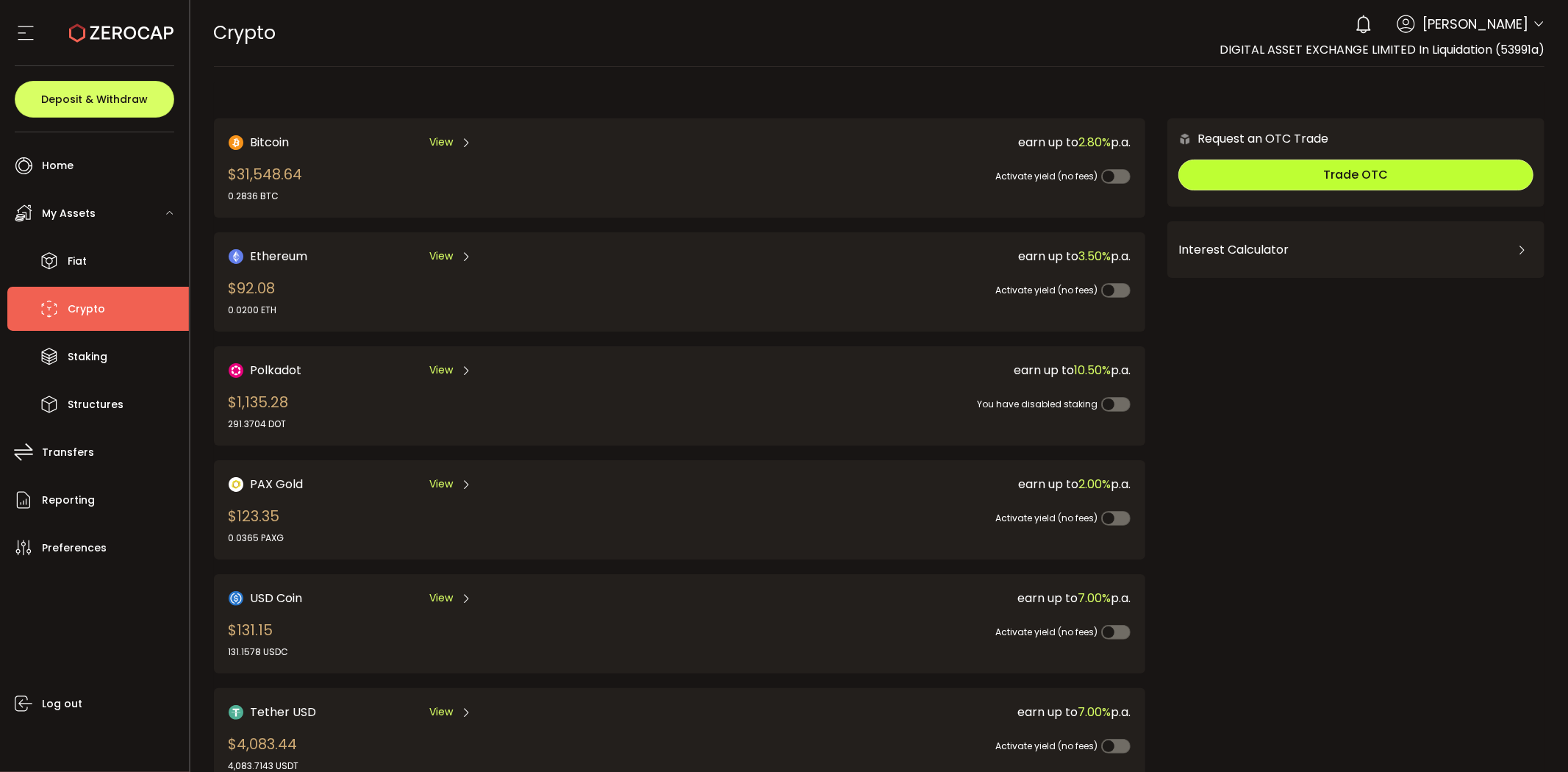
click at [1262, 173] on button "Trade OTC" at bounding box center [1356, 175] width 355 height 31
click at [1281, 167] on button "Trade OTC" at bounding box center [1356, 175] width 355 height 31
